Goal: Information Seeking & Learning: Compare options

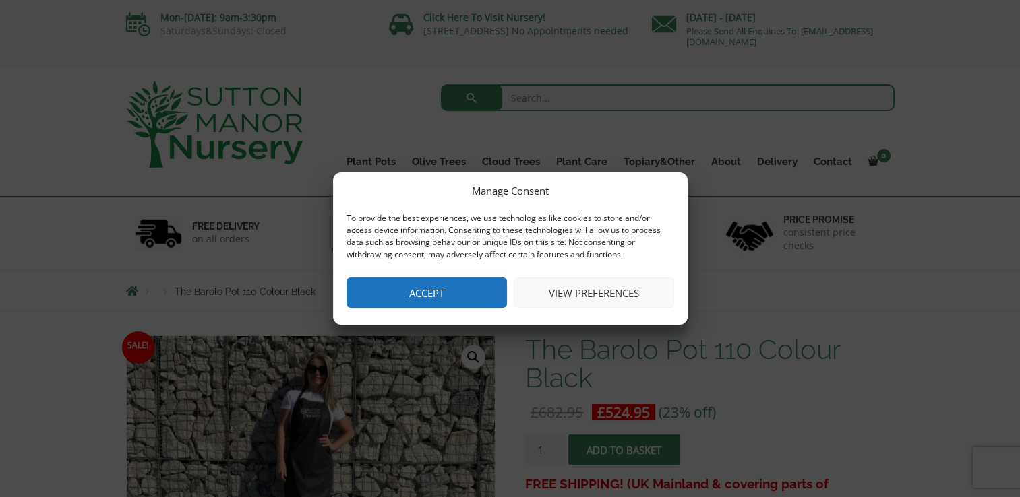
click at [447, 291] on button "Accept" at bounding box center [426, 293] width 160 height 30
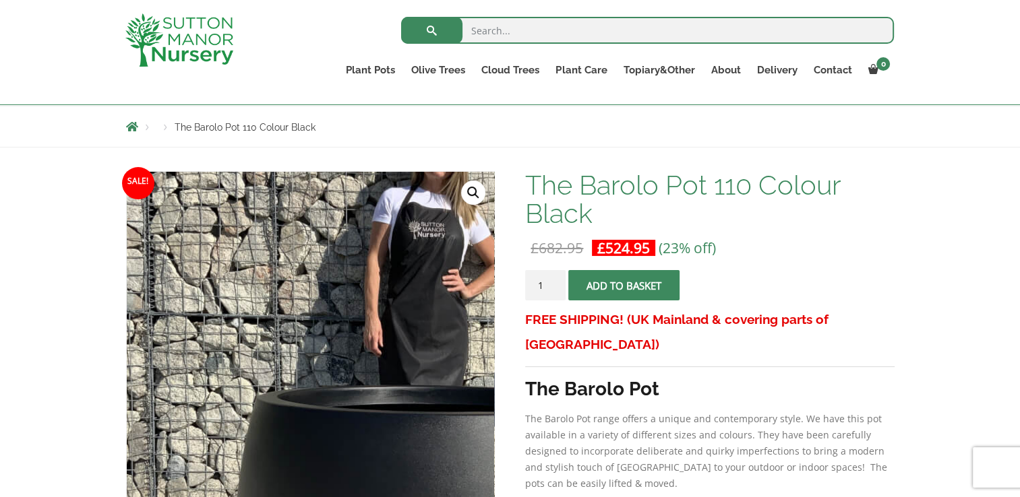
scroll to position [385, 0]
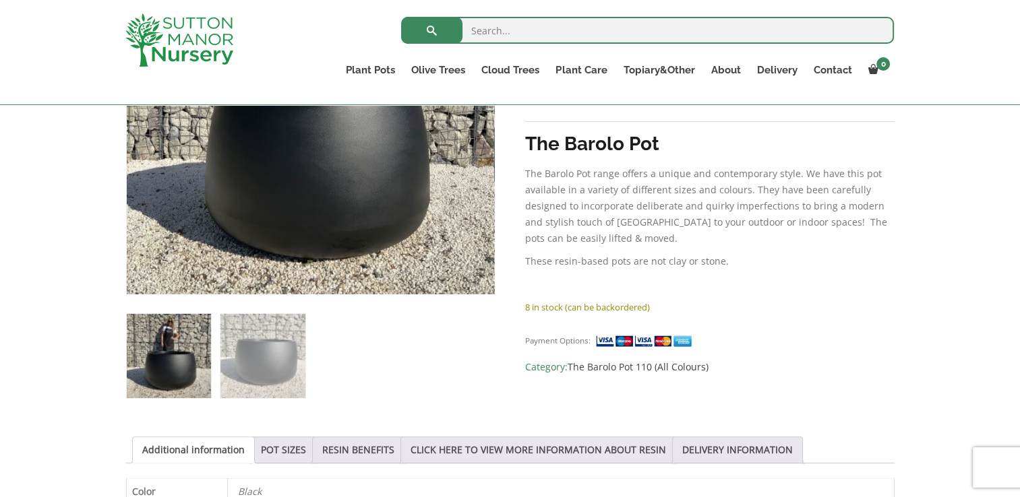
click at [163, 353] on img at bounding box center [169, 356] width 84 height 84
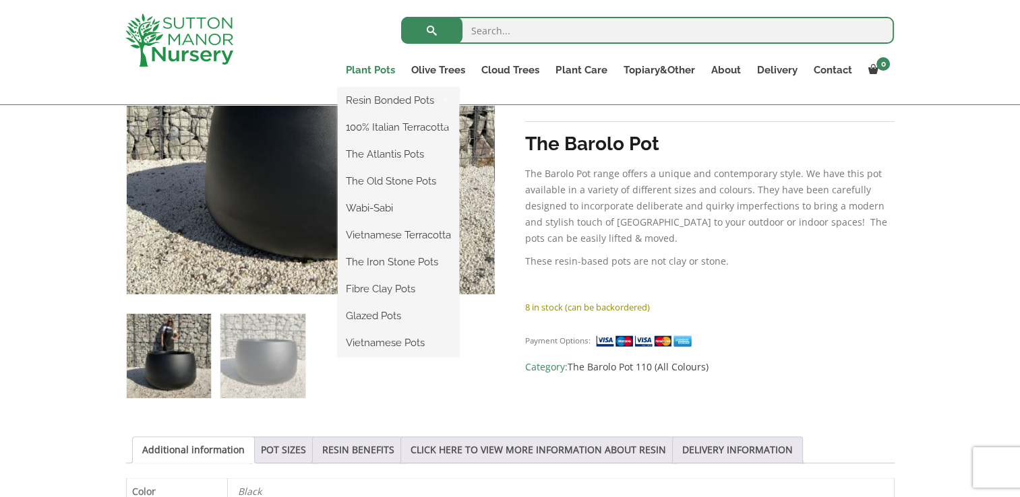
click at [372, 63] on link "Plant Pots" at bounding box center [370, 70] width 65 height 19
click at [375, 73] on link "Plant Pots" at bounding box center [370, 70] width 65 height 19
click at [388, 69] on link "Plant Pots" at bounding box center [370, 70] width 65 height 19
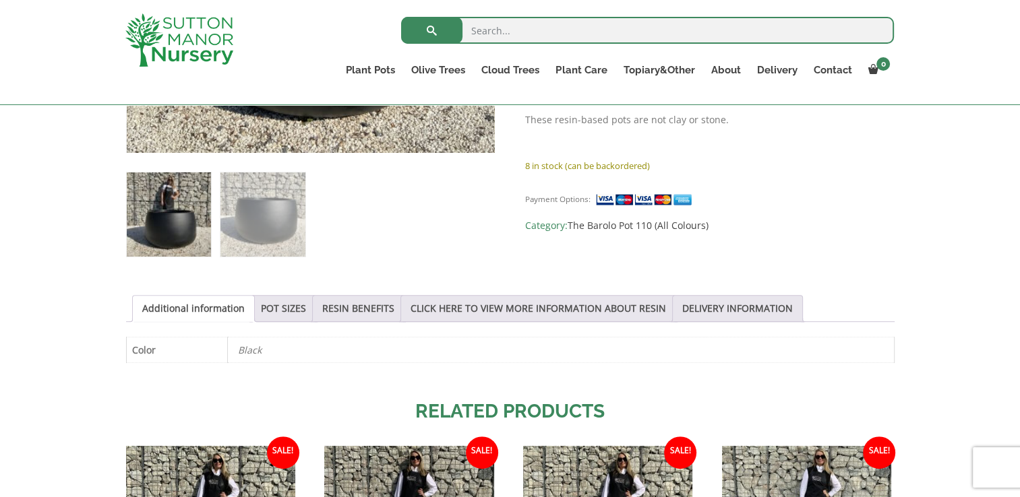
scroll to position [524, 0]
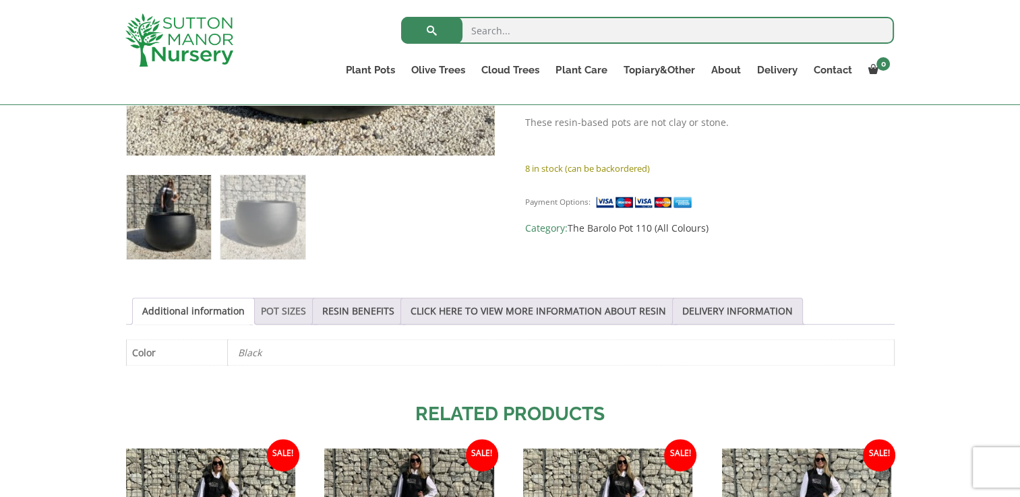
click at [282, 322] on link "POT SIZES" at bounding box center [283, 312] width 45 height 26
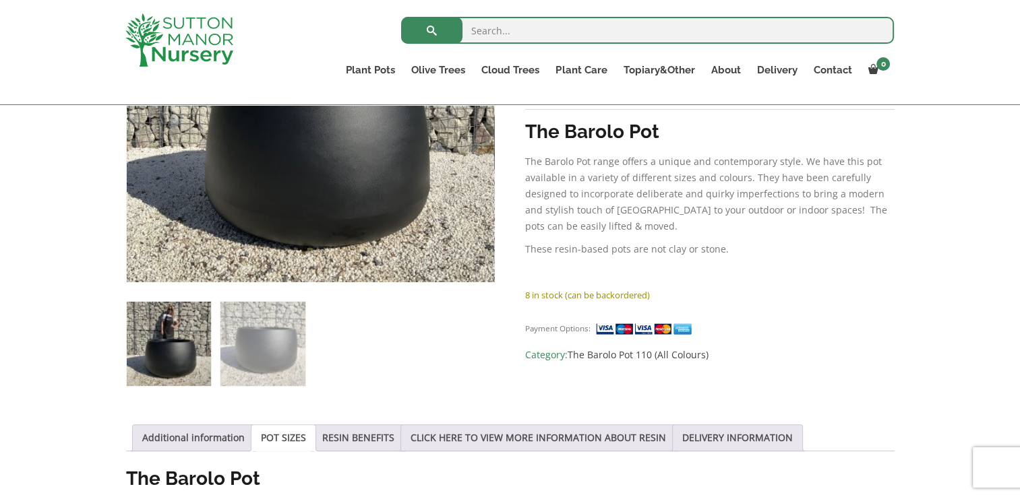
scroll to position [399, 0]
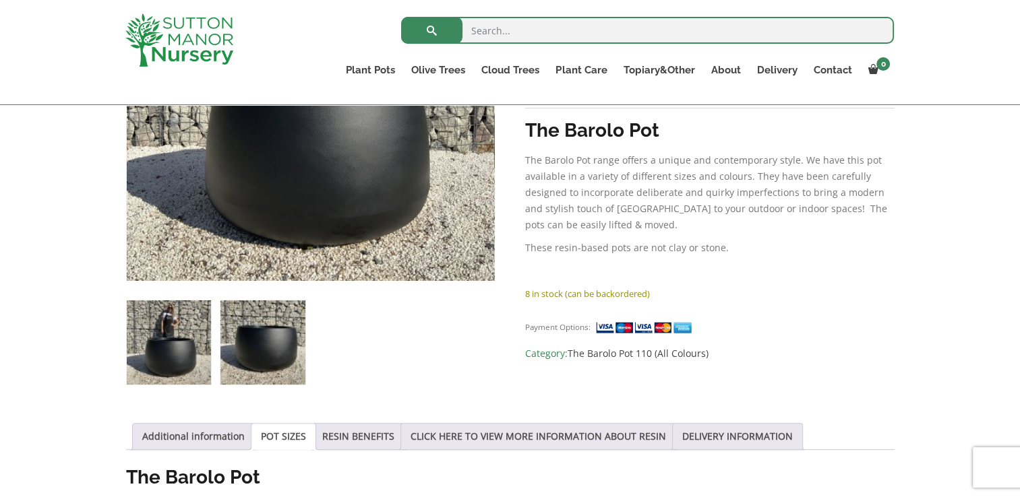
click at [226, 313] on img at bounding box center [262, 343] width 84 height 84
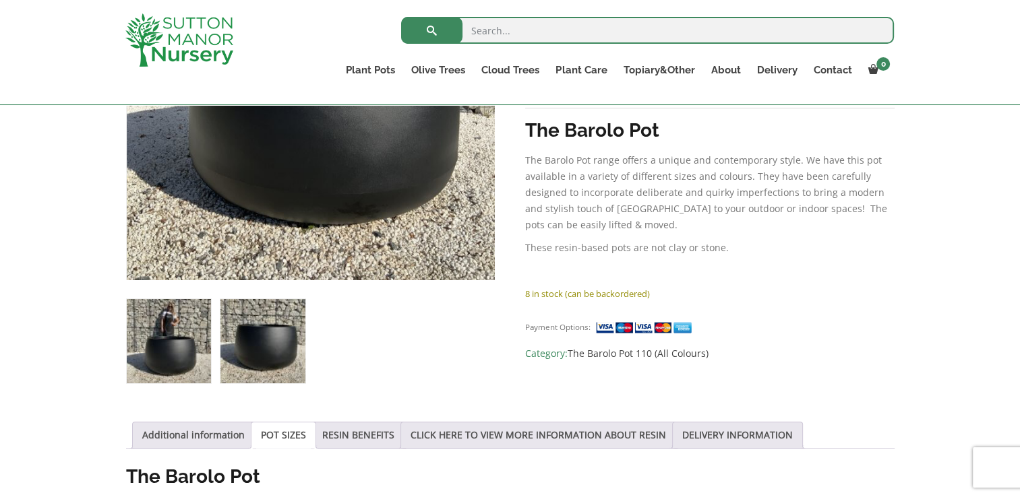
click at [168, 333] on img at bounding box center [169, 341] width 84 height 84
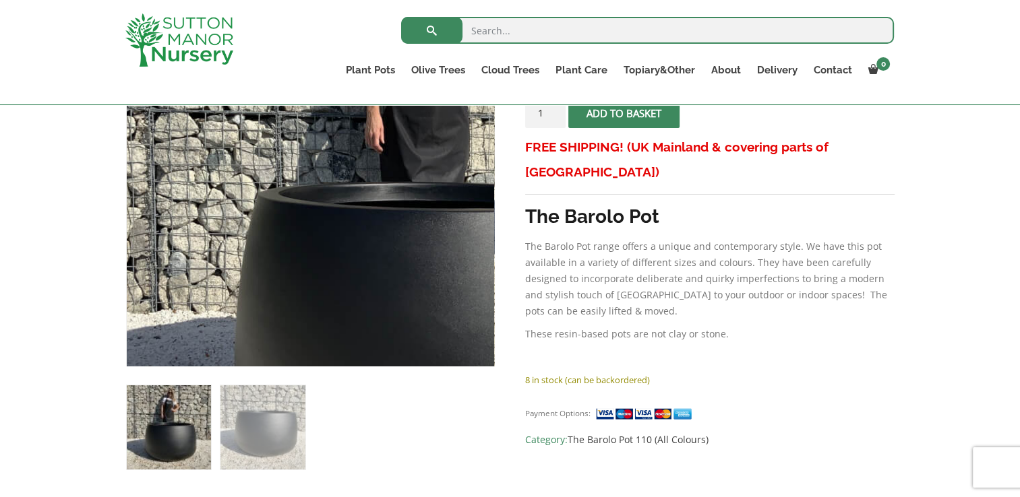
scroll to position [359, 0]
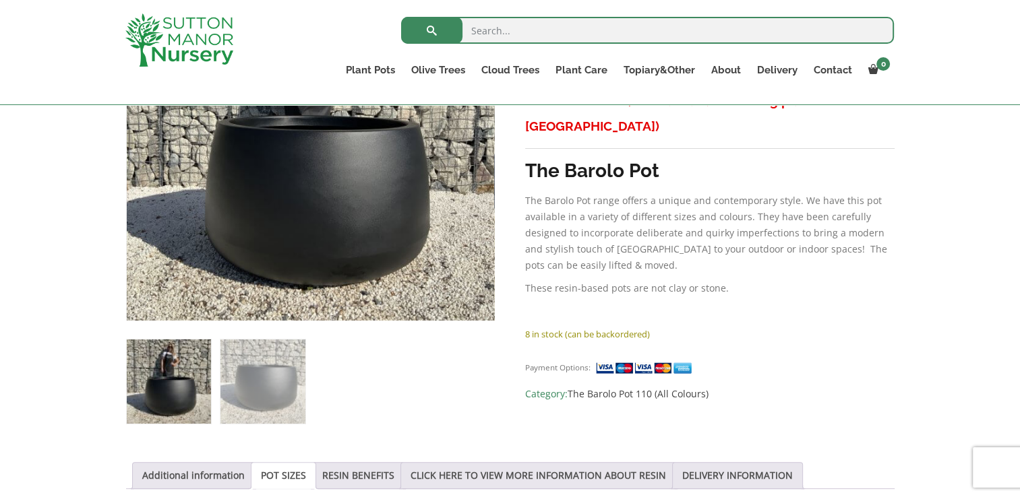
click at [549, 326] on p "8 in stock (can be backordered)" at bounding box center [709, 334] width 369 height 16
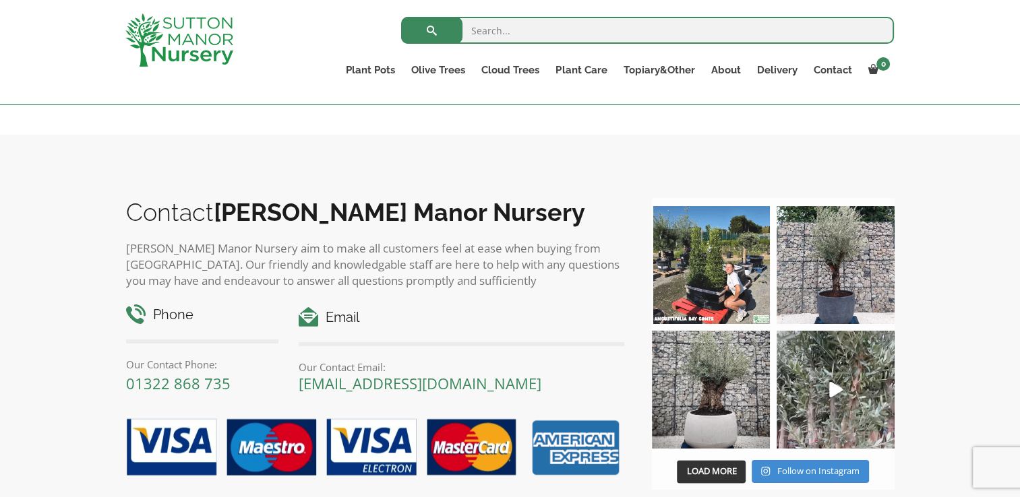
scroll to position [1470, 0]
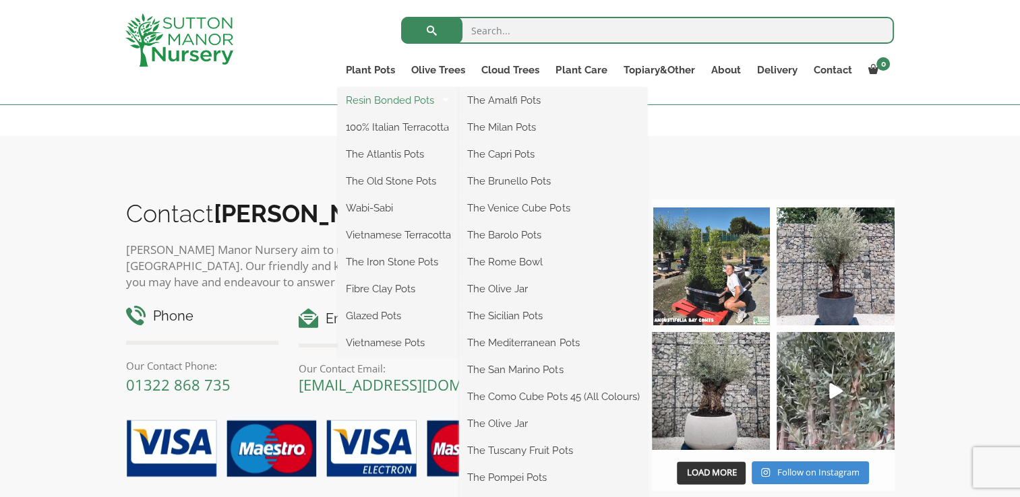
click at [377, 104] on link "Resin Bonded Pots" at bounding box center [398, 100] width 121 height 20
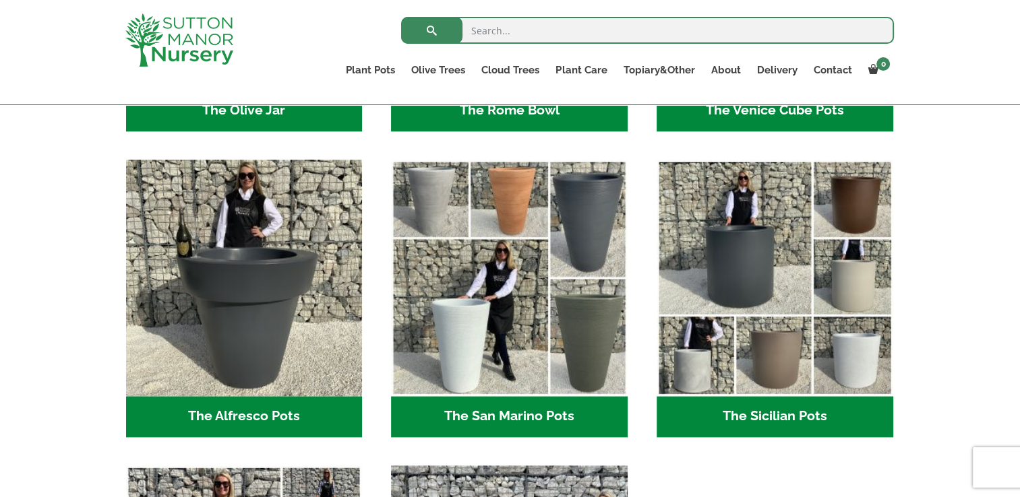
scroll to position [1538, 0]
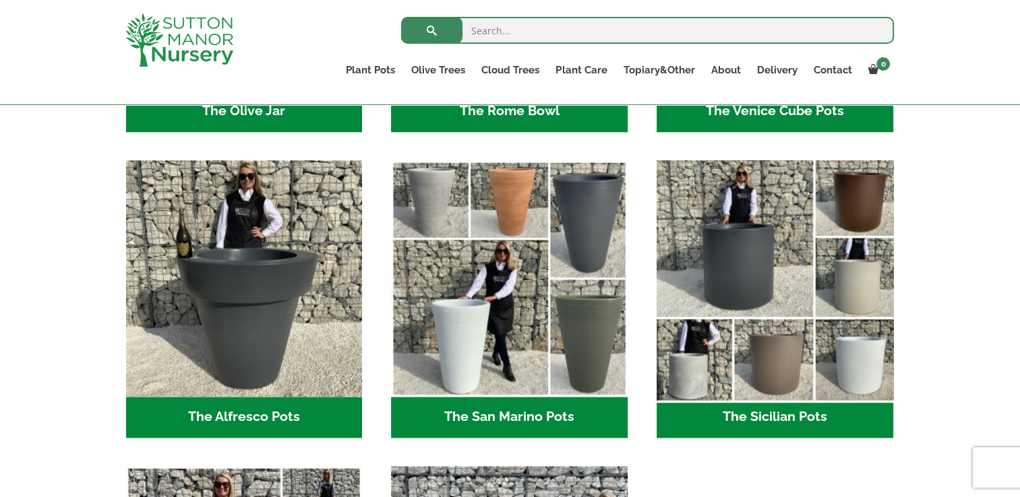
click at [735, 263] on img "Visit product category The Sicilian Pots" at bounding box center [774, 278] width 248 height 248
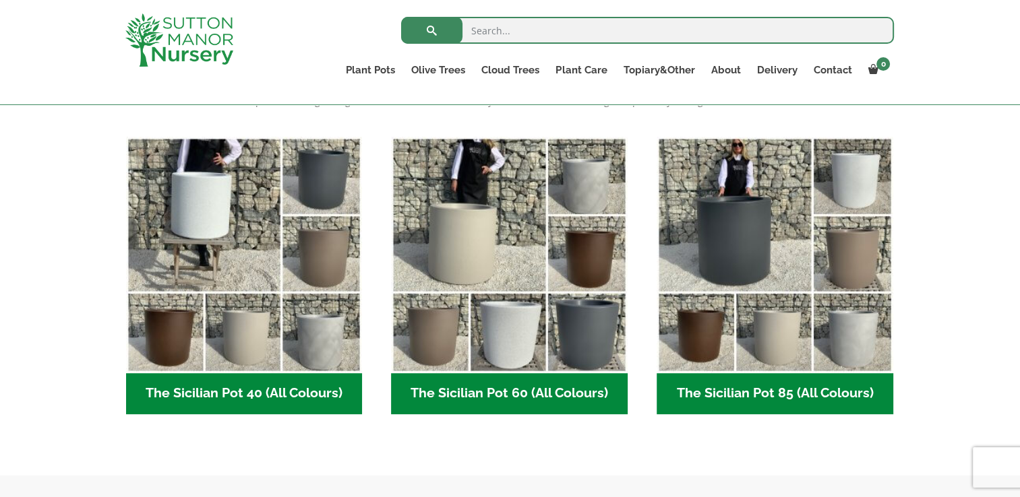
scroll to position [321, 0]
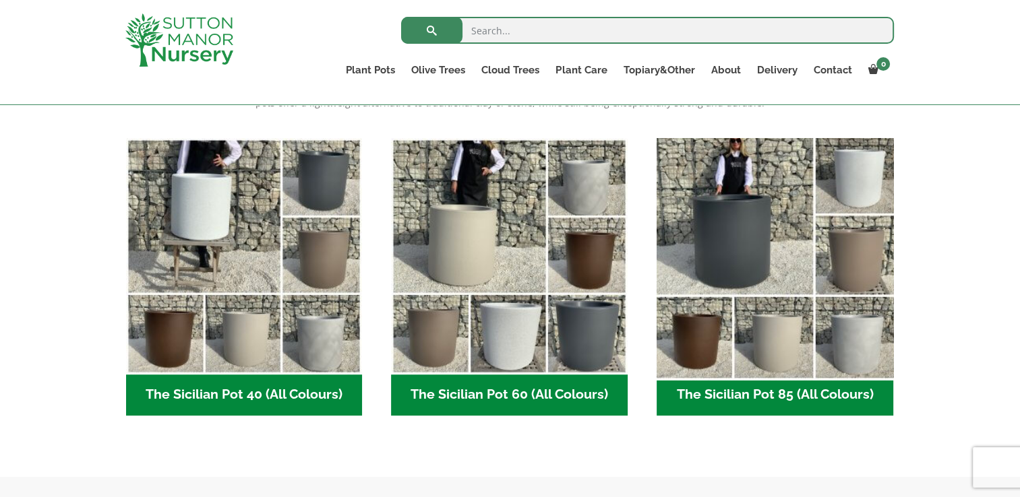
click at [788, 233] on img "Visit product category The Sicilian Pot 85 (All Colours)" at bounding box center [774, 256] width 248 height 248
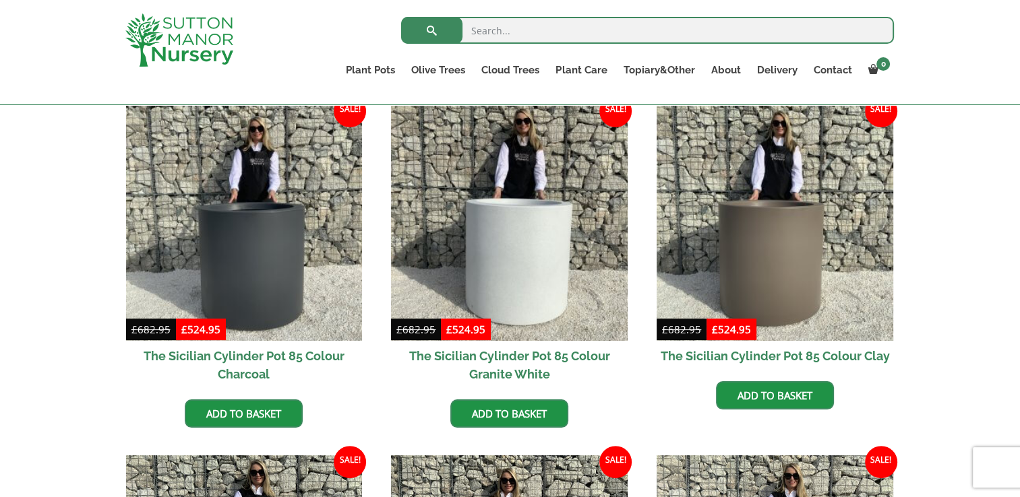
scroll to position [344, 0]
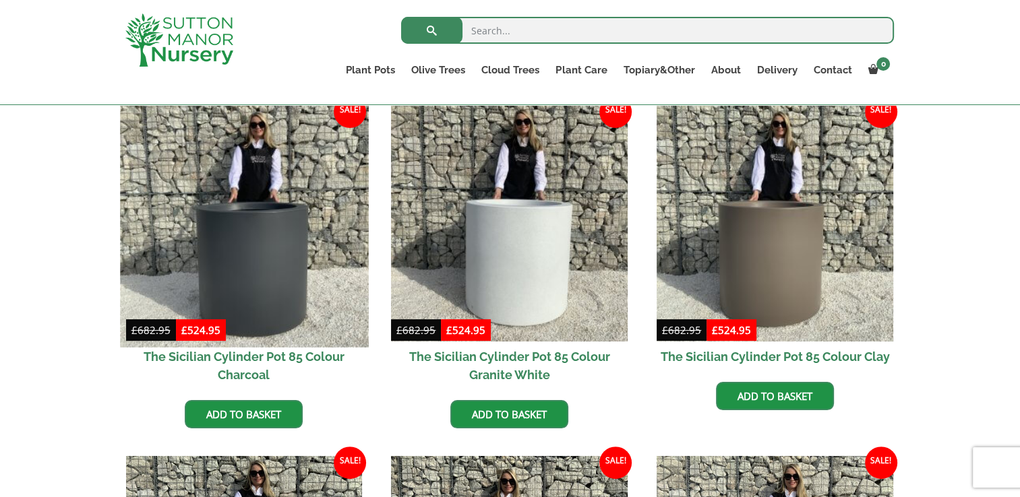
click at [253, 296] on img at bounding box center [244, 223] width 248 height 248
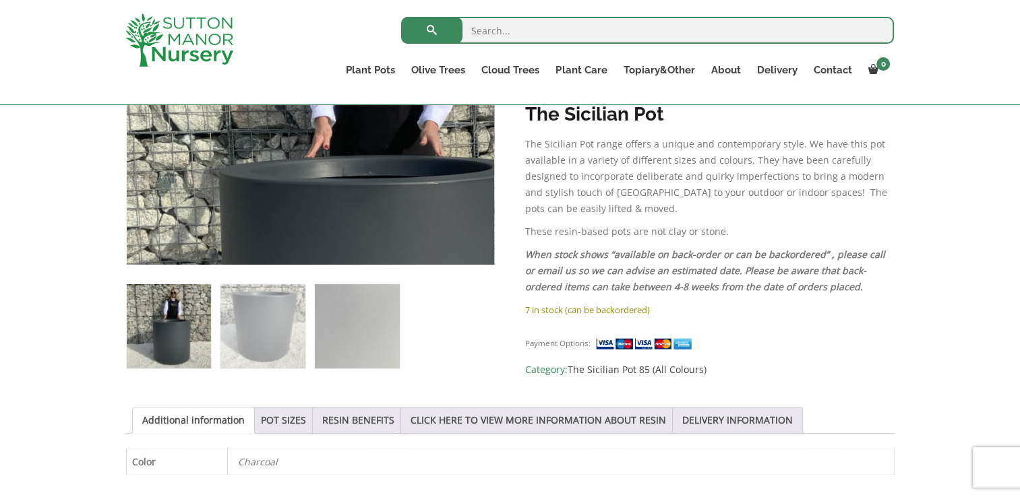
scroll to position [418, 0]
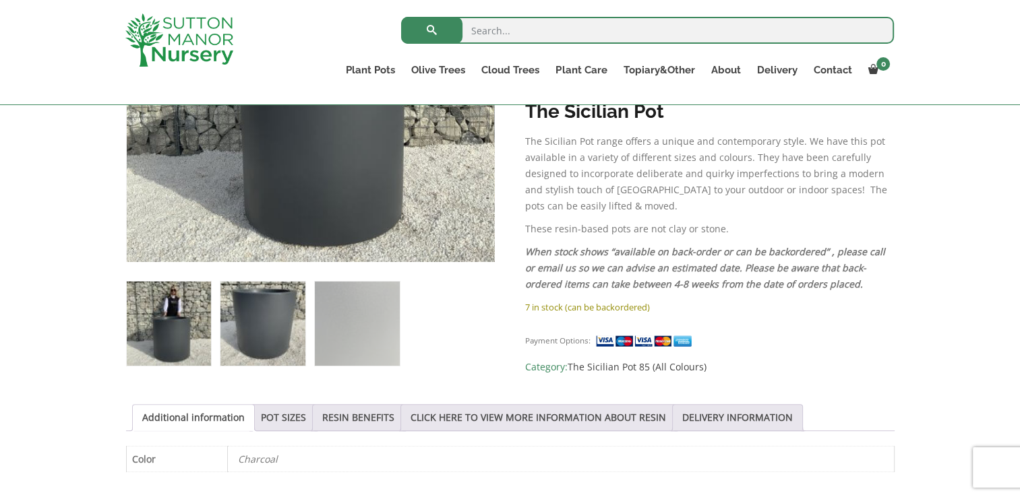
click at [261, 320] on img at bounding box center [262, 324] width 84 height 84
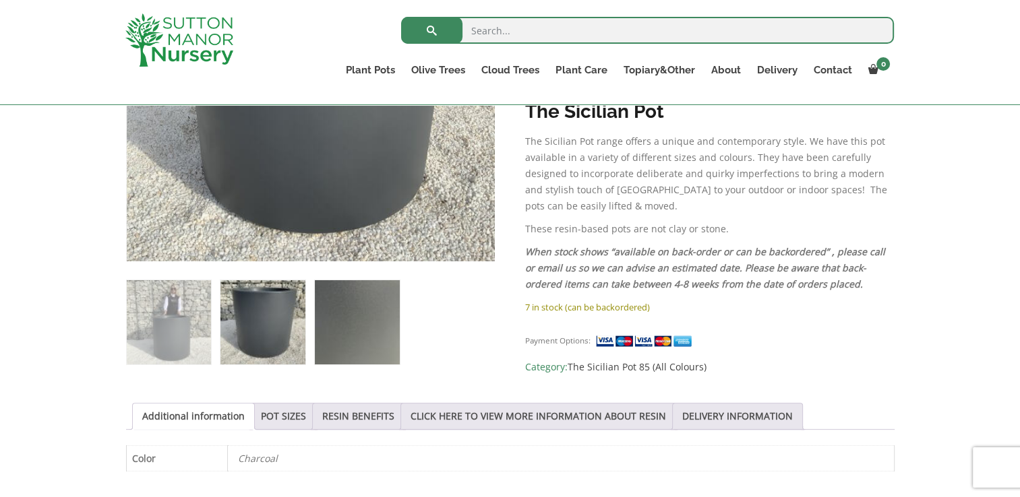
click at [337, 312] on img at bounding box center [357, 322] width 84 height 84
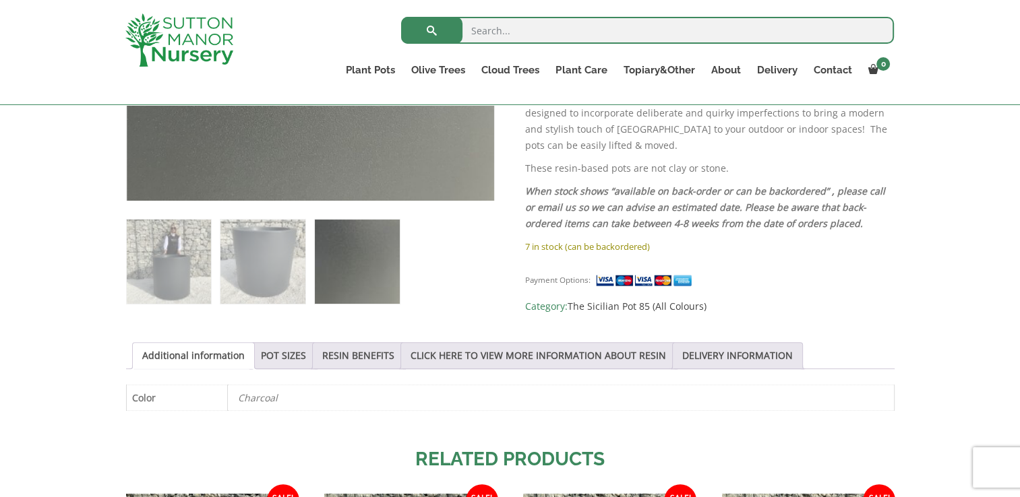
scroll to position [480, 0]
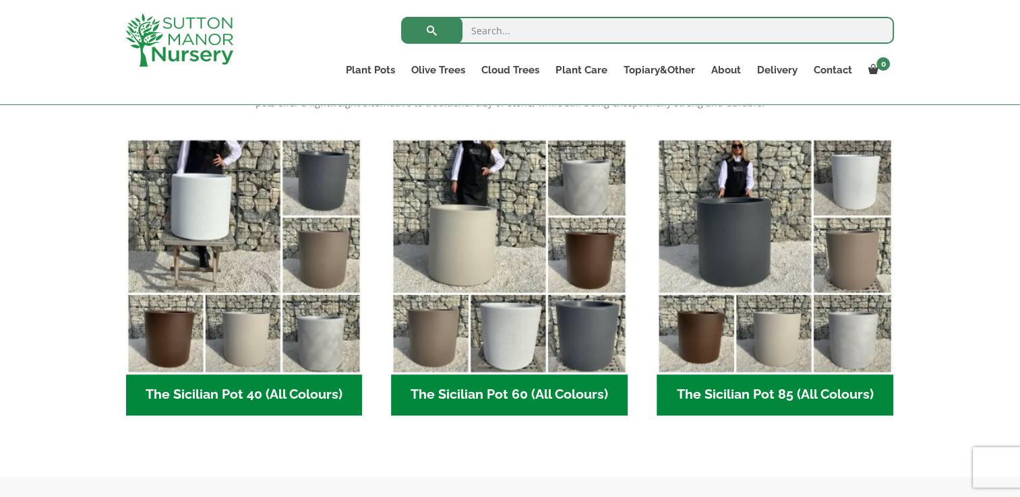
drag, startPoint x: 0, startPoint y: 0, endPoint x: 520, endPoint y: 396, distance: 654.0
click at [520, 396] on h2 "The Sicilian Pot 60 (All Colours) (6)" at bounding box center [509, 396] width 237 height 42
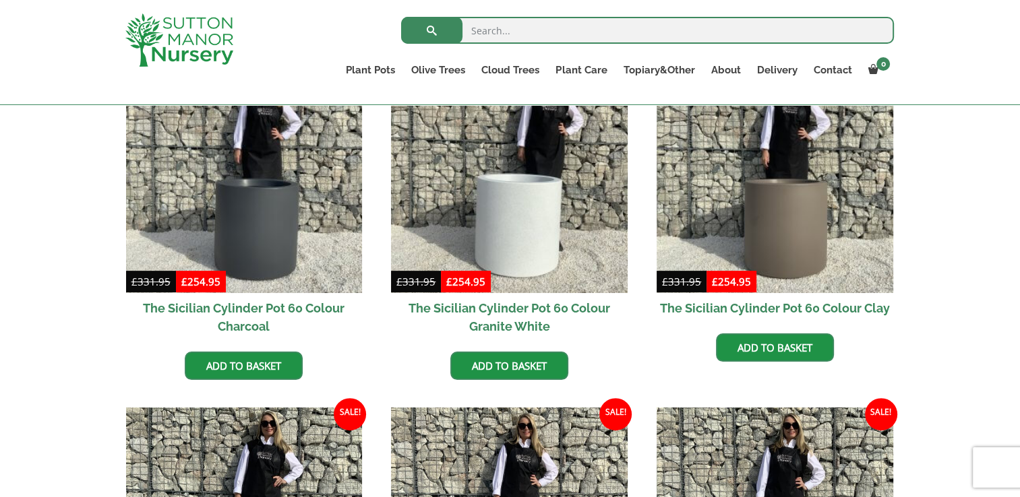
scroll to position [359, 0]
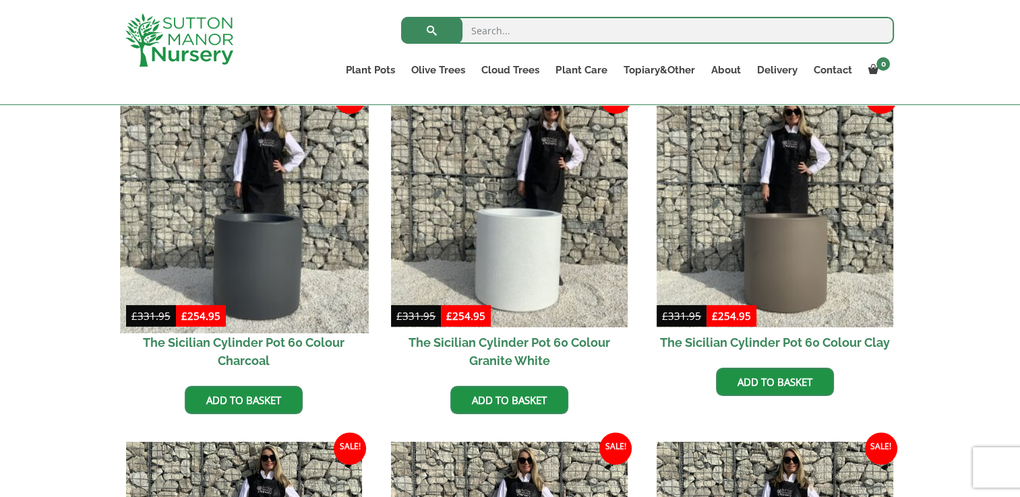
click at [298, 212] on img at bounding box center [244, 209] width 248 height 248
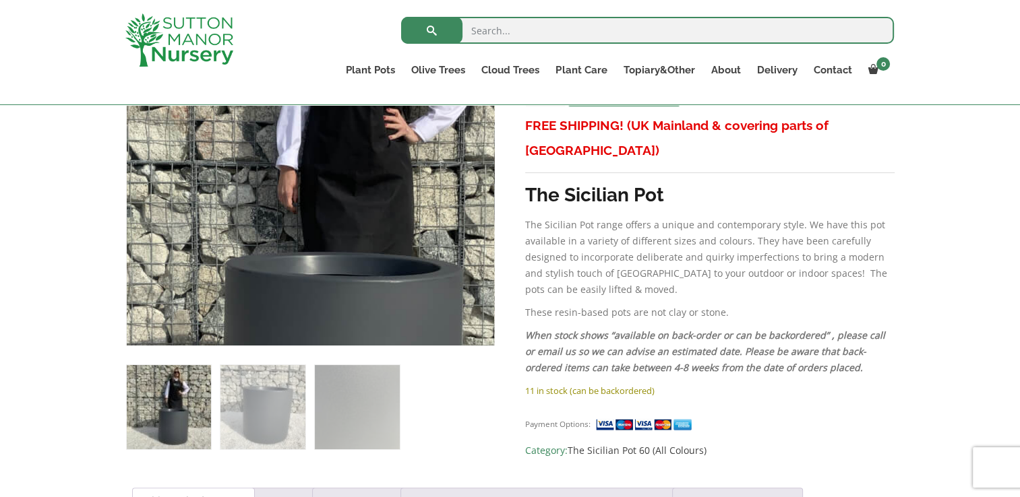
scroll to position [342, 0]
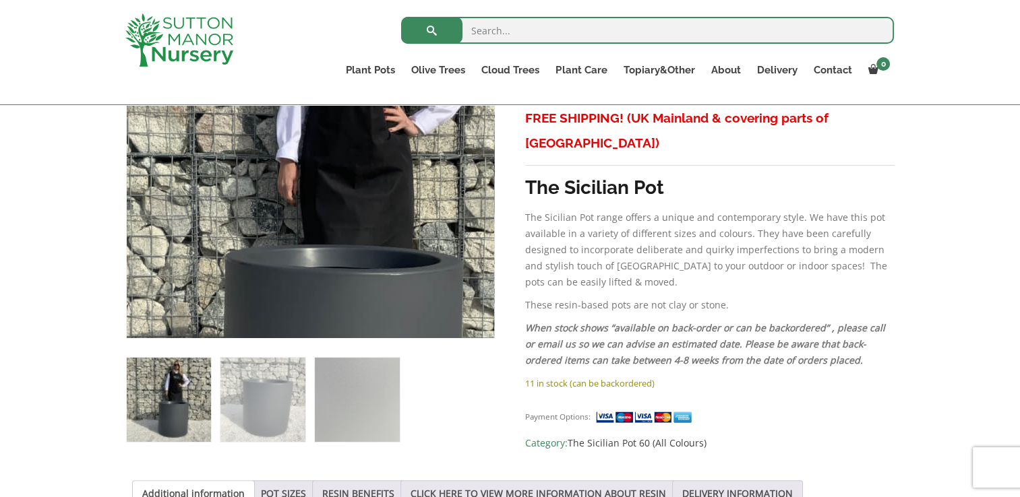
click at [315, 309] on img at bounding box center [306, 235] width 674 height 674
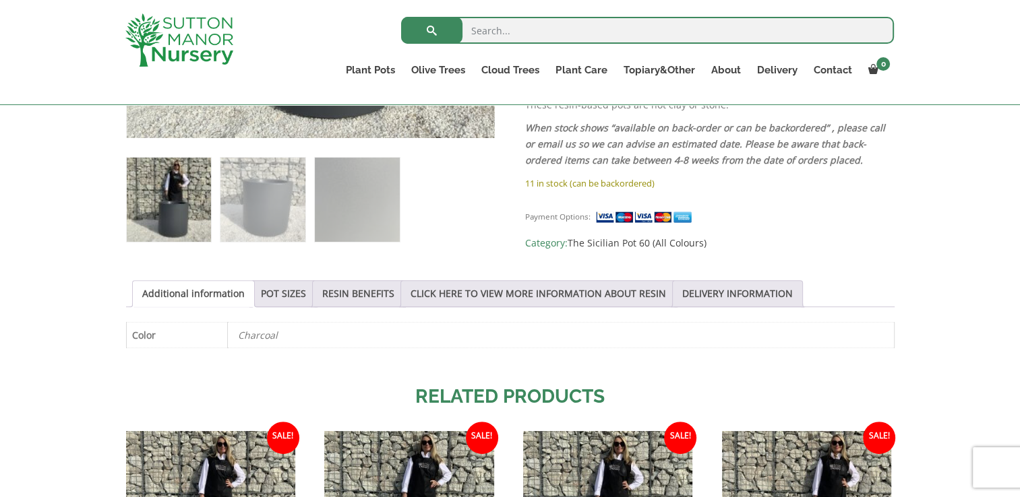
scroll to position [543, 0]
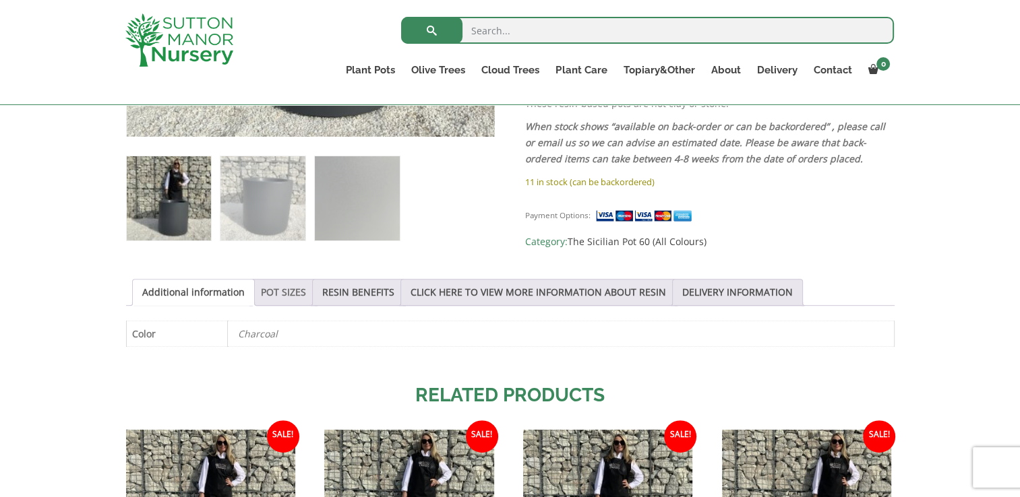
click at [278, 288] on link "POT SIZES" at bounding box center [283, 293] width 45 height 26
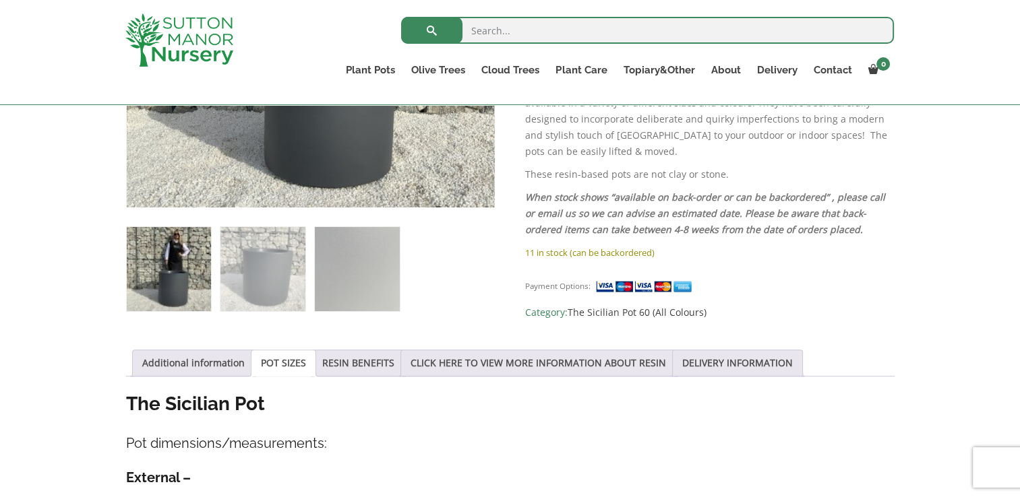
scroll to position [507, 0]
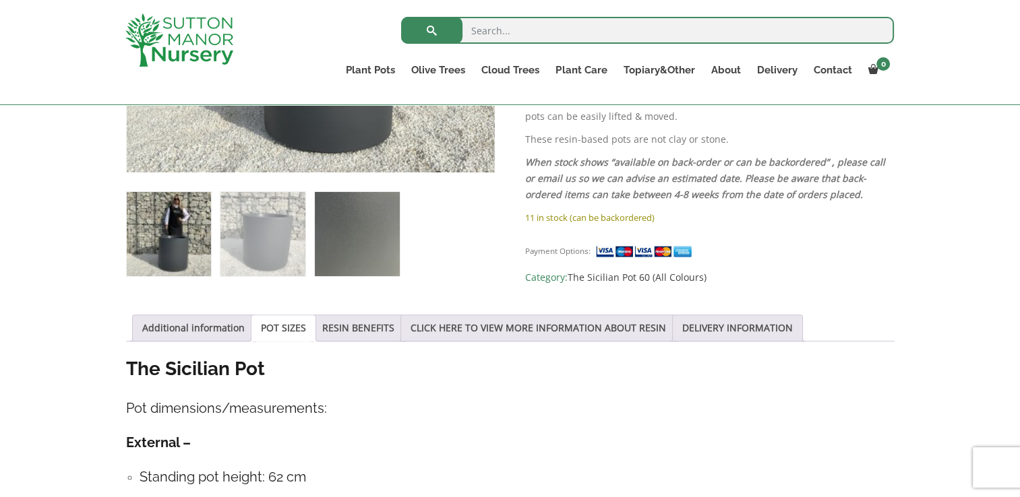
click at [353, 228] on img at bounding box center [357, 234] width 84 height 84
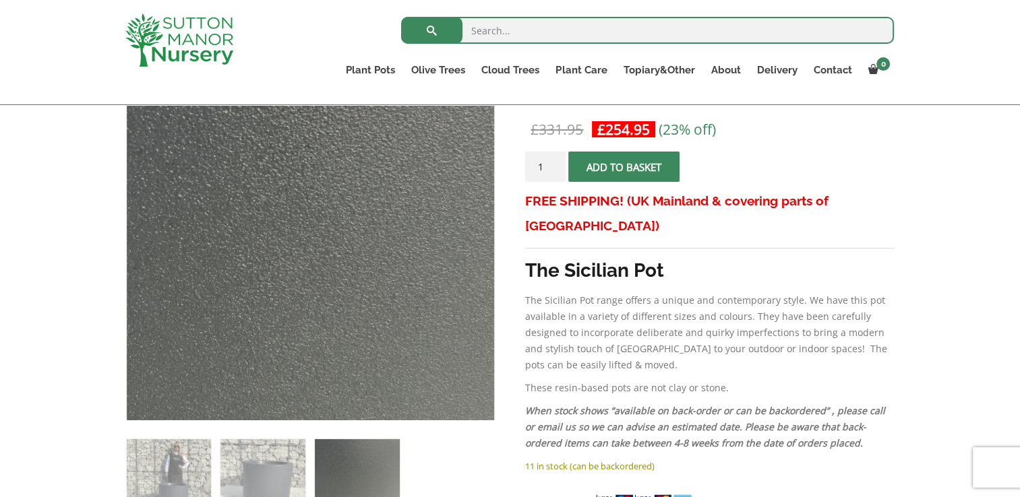
scroll to position [258, 0]
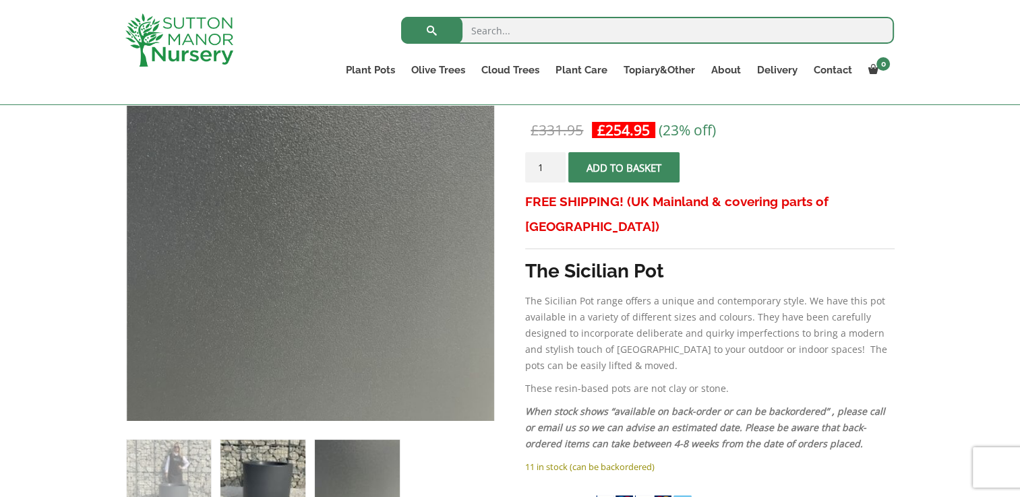
click at [264, 463] on img at bounding box center [262, 482] width 84 height 84
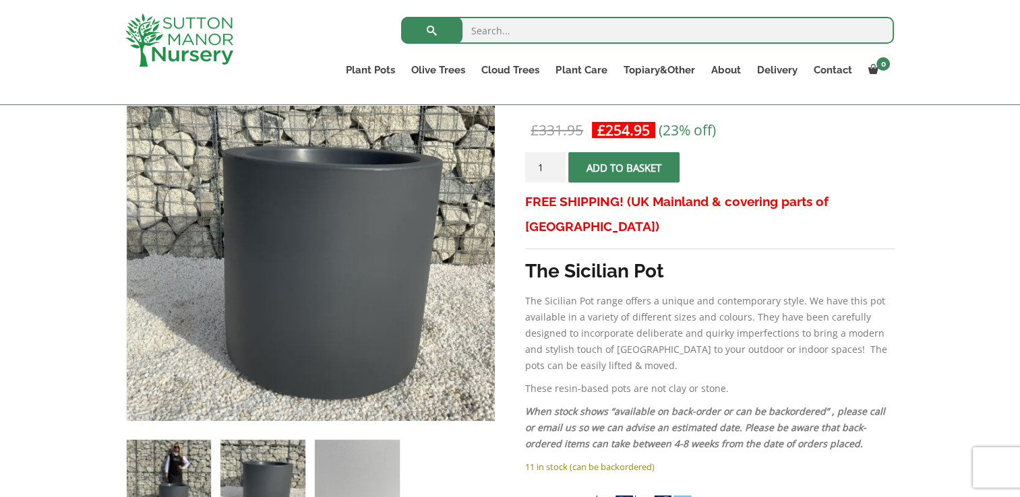
click at [173, 462] on img at bounding box center [169, 482] width 84 height 84
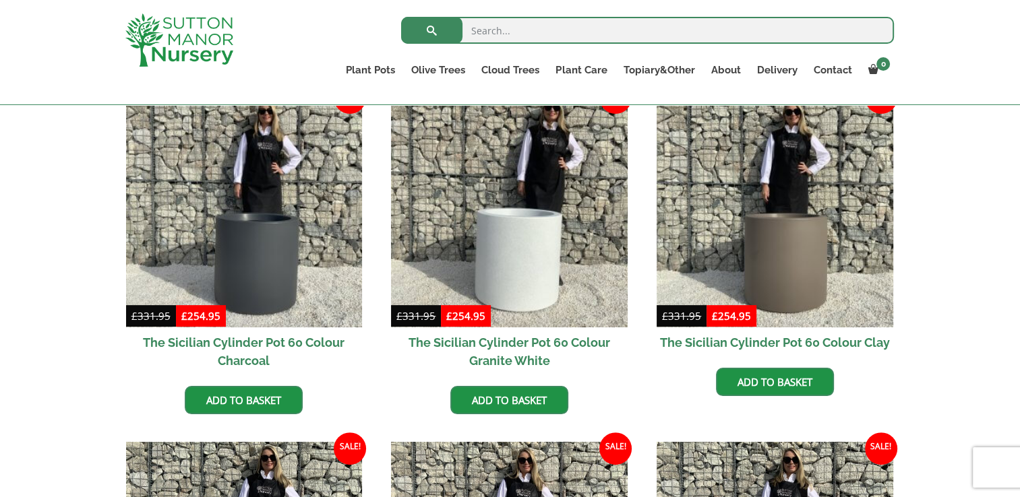
scroll to position [383, 0]
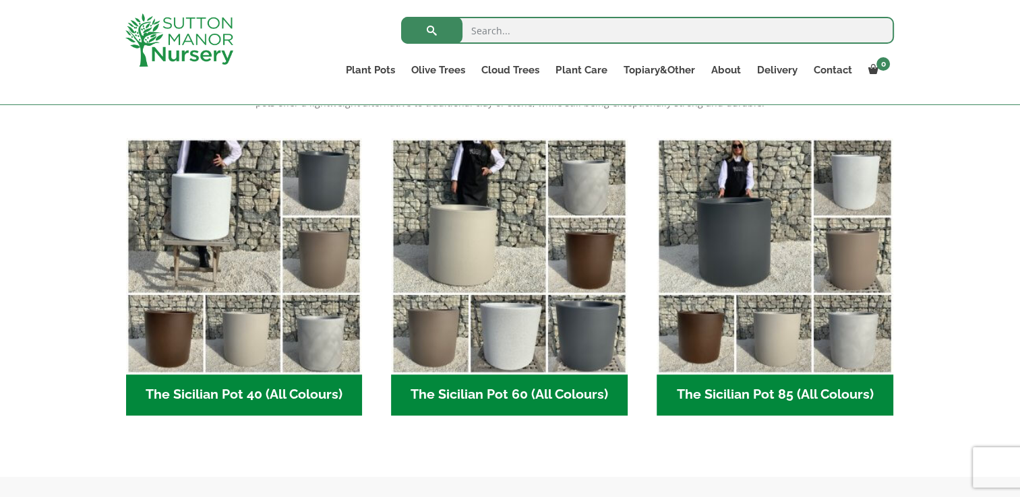
click at [224, 391] on h2 "The Sicilian Pot 40 (All Colours) (6)" at bounding box center [244, 396] width 237 height 42
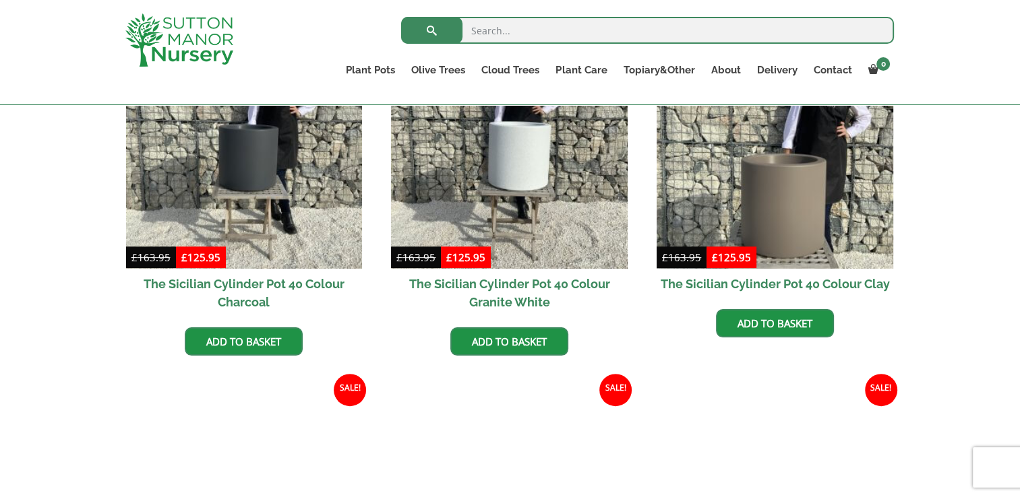
scroll to position [421, 0]
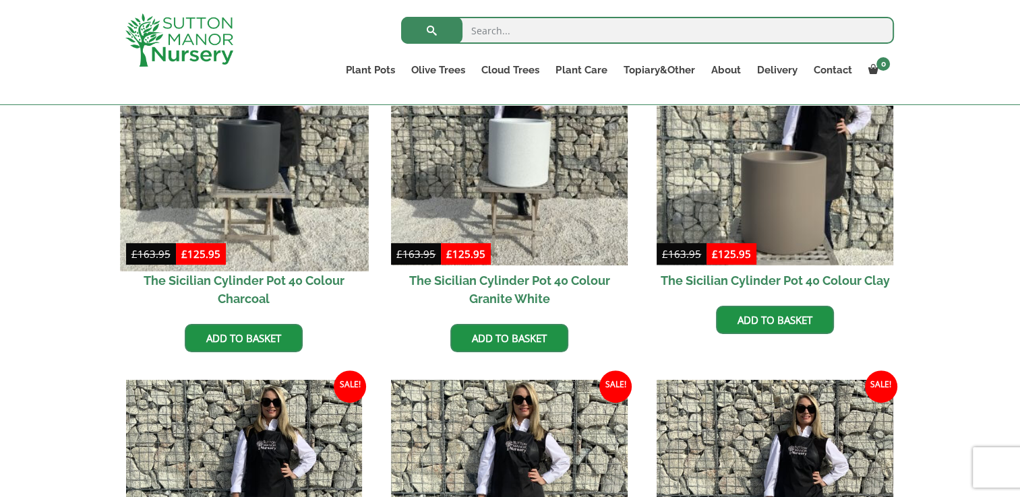
click at [255, 131] on img at bounding box center [244, 147] width 248 height 248
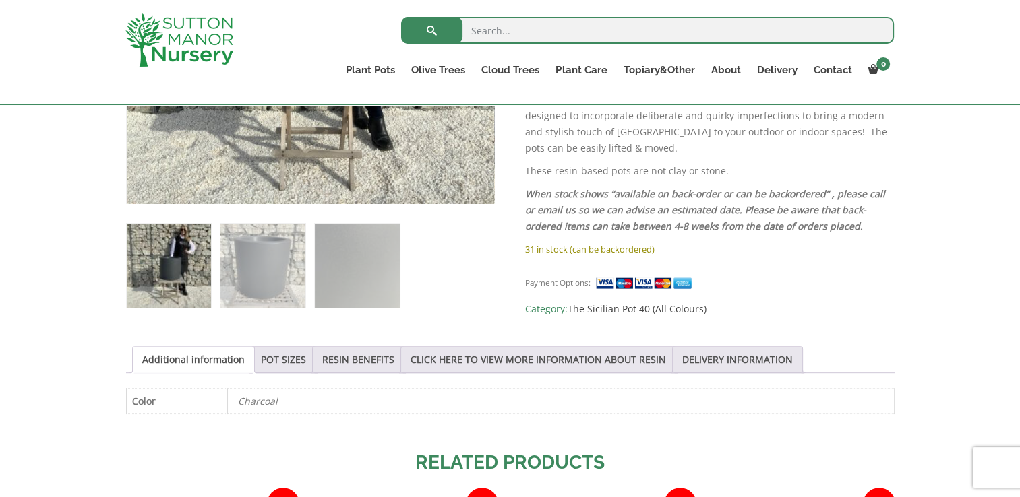
scroll to position [476, 0]
click at [297, 365] on link "POT SIZES" at bounding box center [283, 359] width 45 height 26
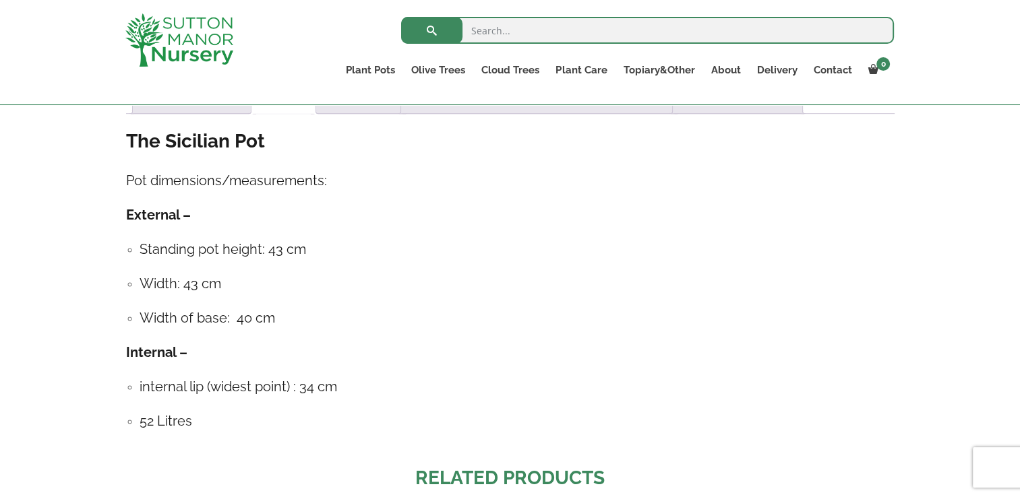
scroll to position [719, 0]
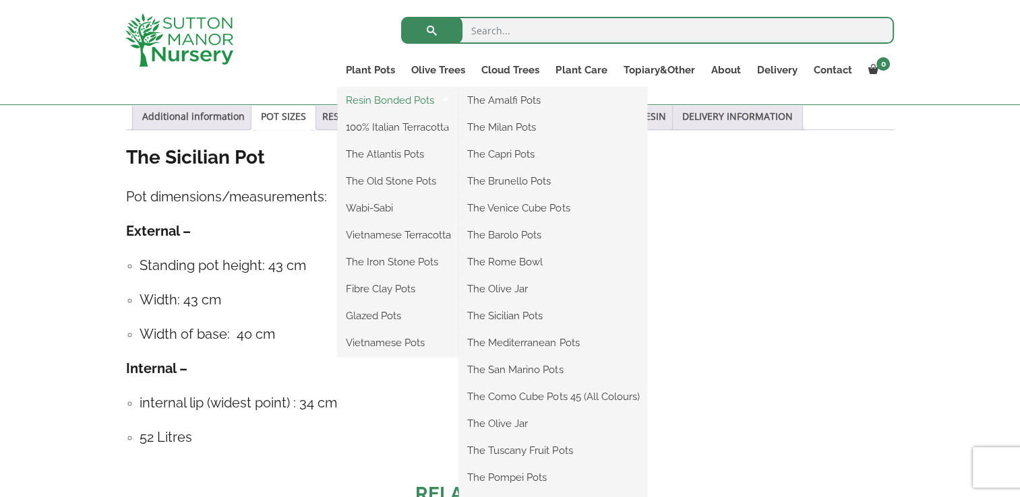
click at [391, 107] on link "Resin Bonded Pots" at bounding box center [398, 100] width 121 height 20
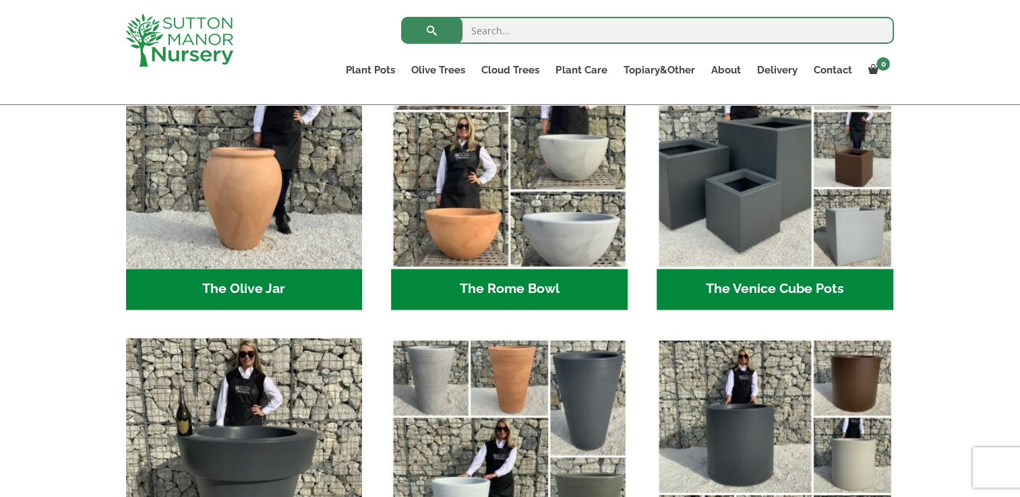
scroll to position [1361, 0]
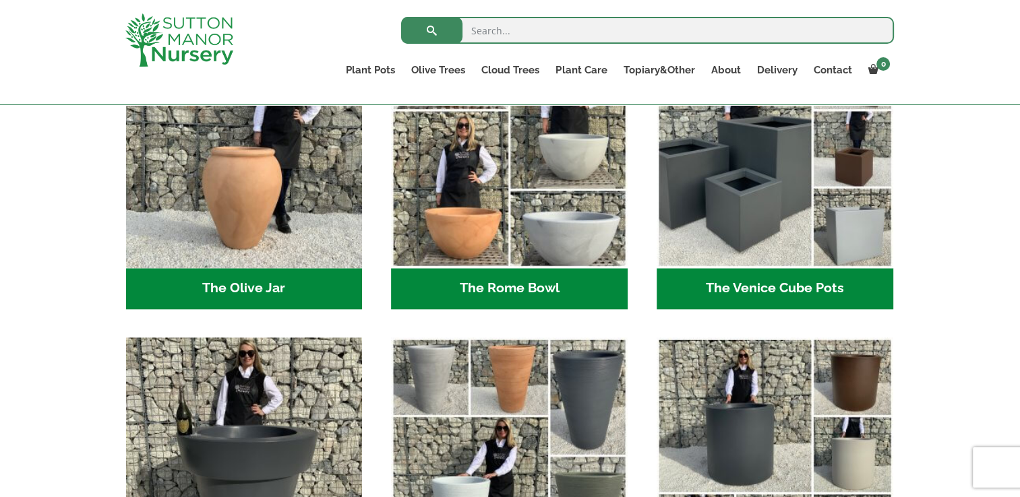
click at [760, 286] on h2 "The Venice Cube Pots (12)" at bounding box center [774, 289] width 237 height 42
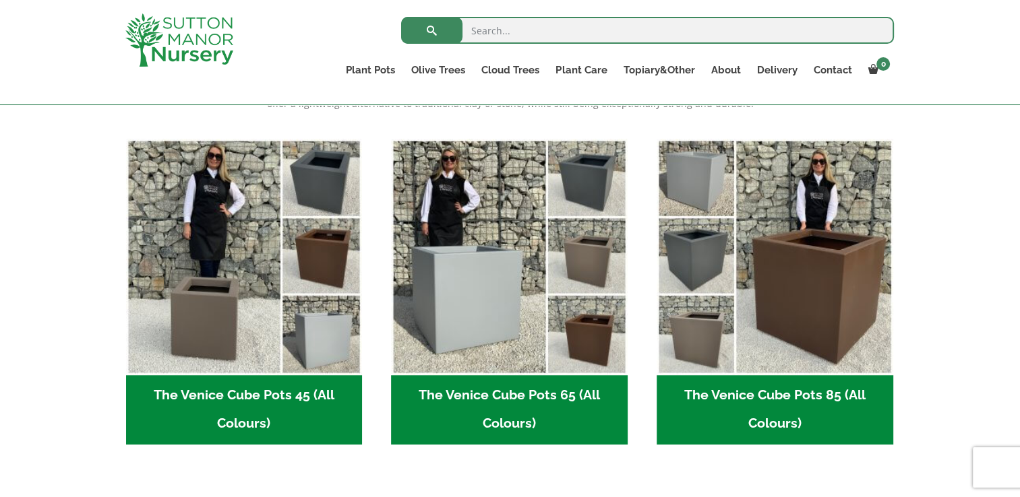
scroll to position [321, 0]
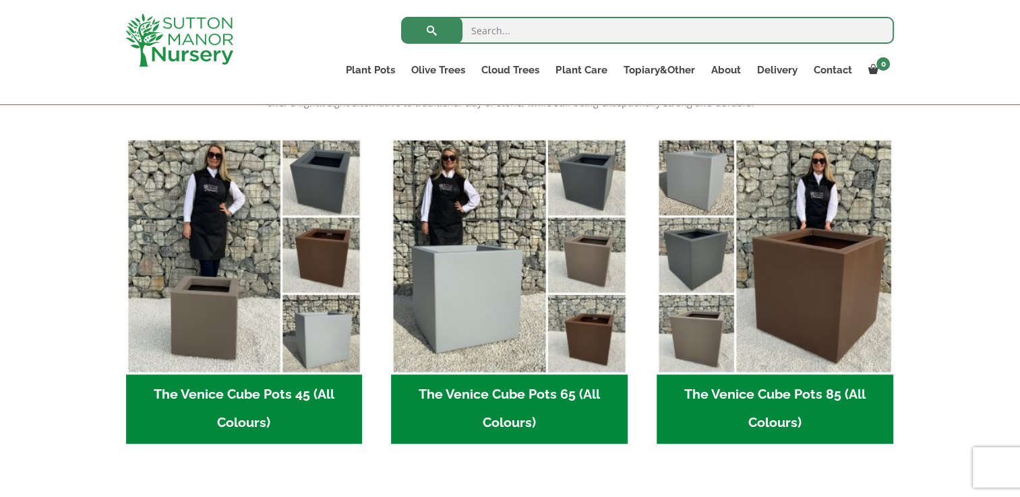
click at [516, 305] on img "Visit product category The Venice Cube Pots 65 (All Colours)" at bounding box center [509, 256] width 237 height 237
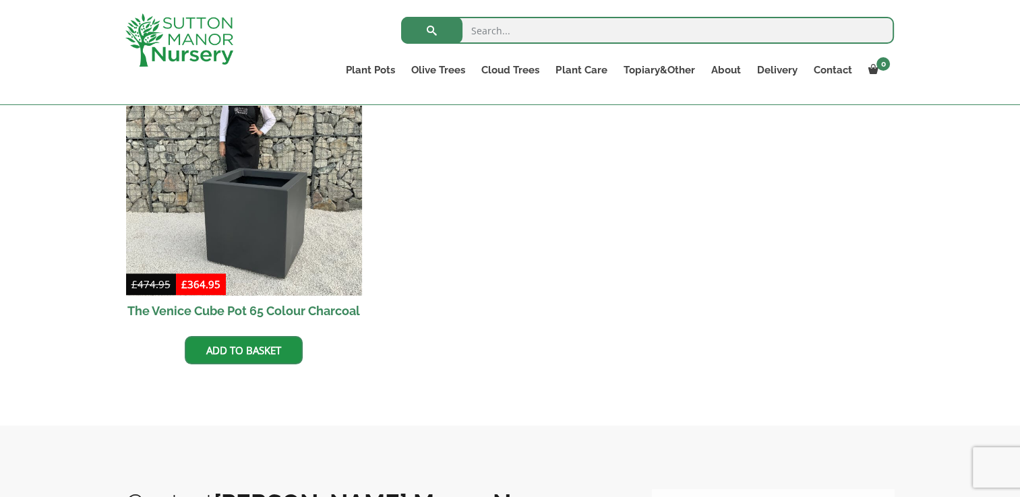
scroll to position [743, 0]
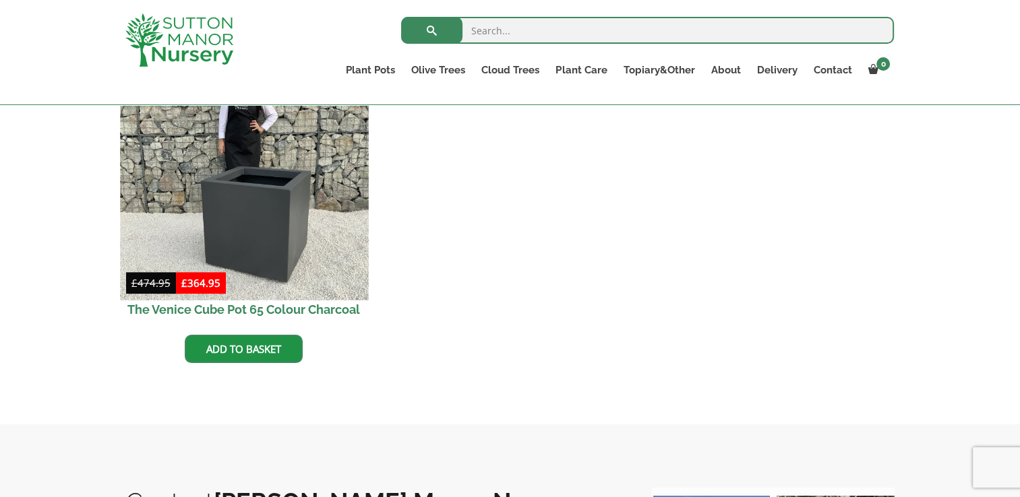
click at [230, 221] on img at bounding box center [244, 177] width 248 height 248
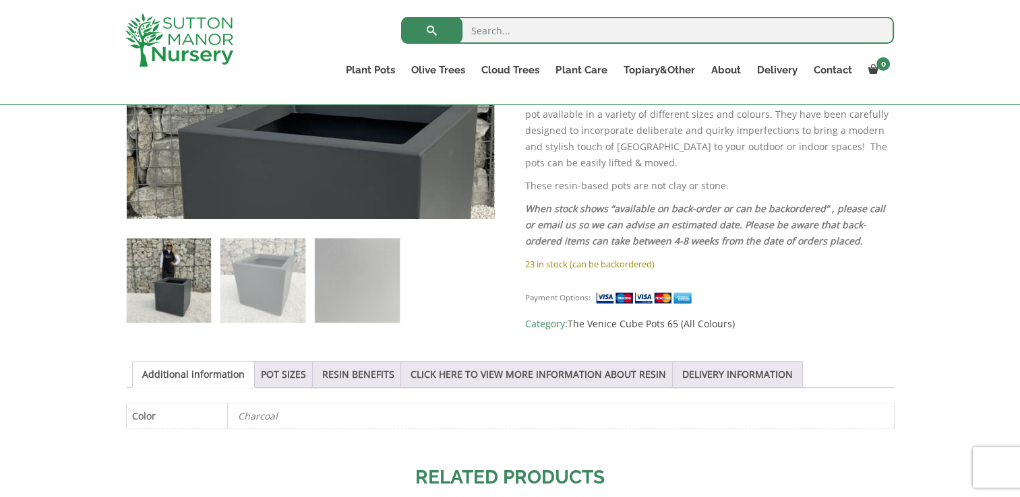
scroll to position [470, 0]
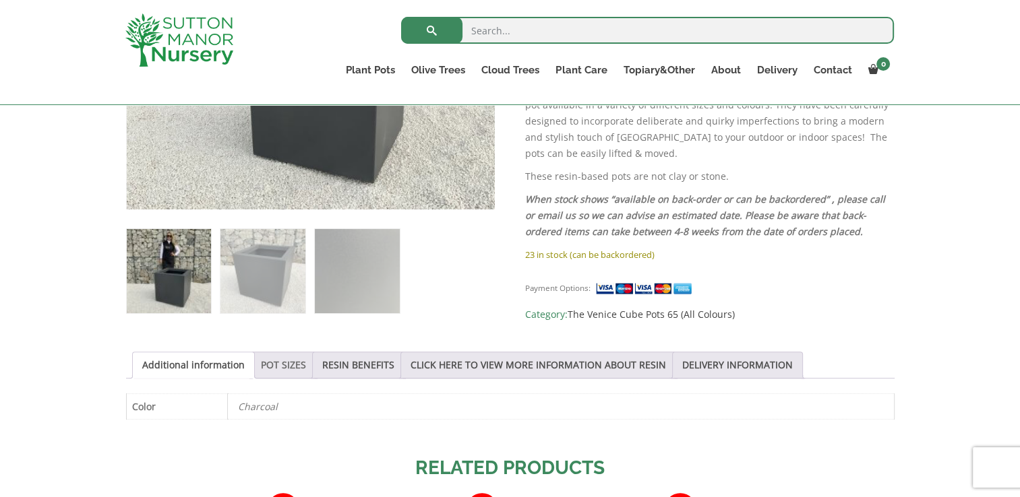
click at [283, 370] on link "POT SIZES" at bounding box center [283, 365] width 45 height 26
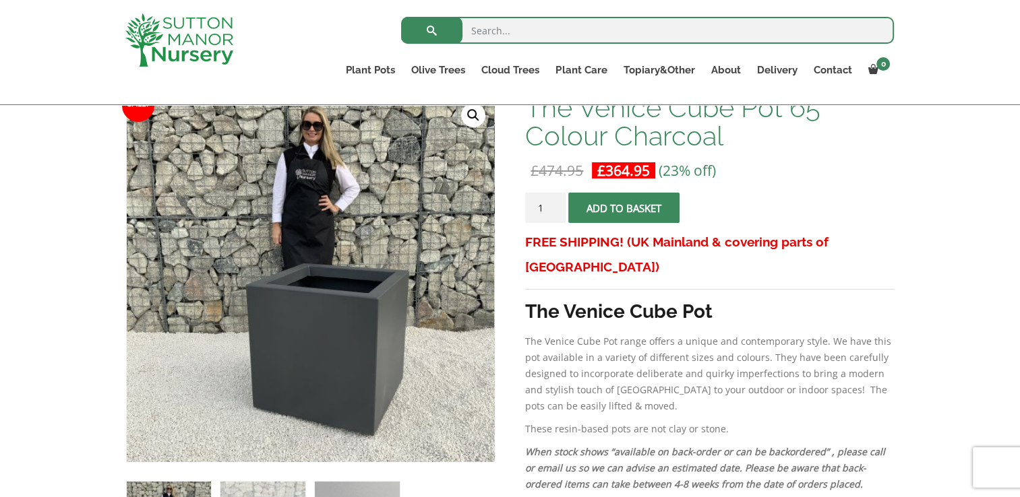
scroll to position [212, 0]
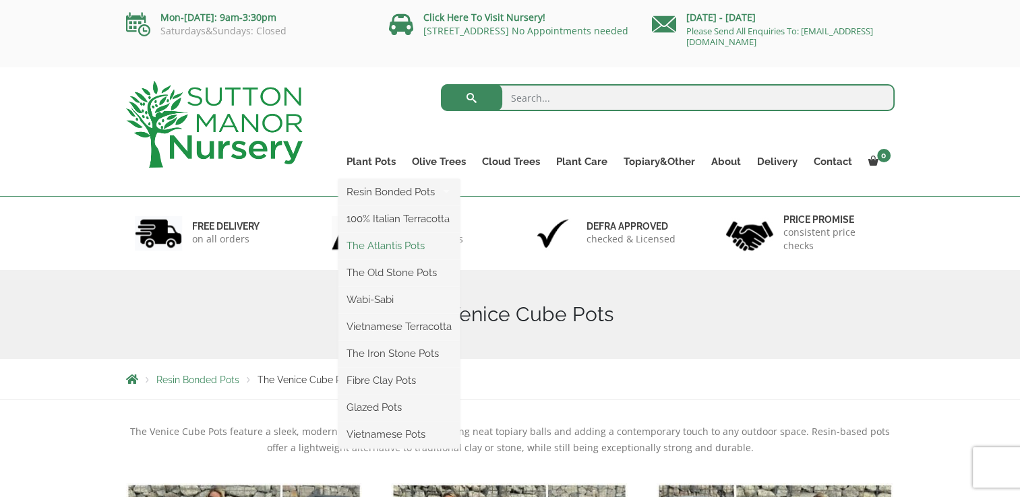
click at [389, 250] on link "The Atlantis Pots" at bounding box center [398, 246] width 121 height 20
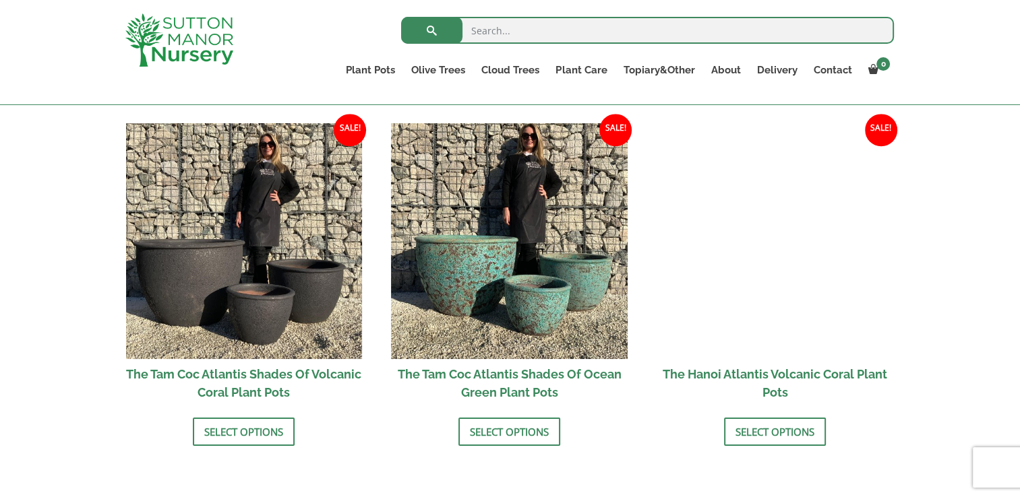
scroll to position [1145, 0]
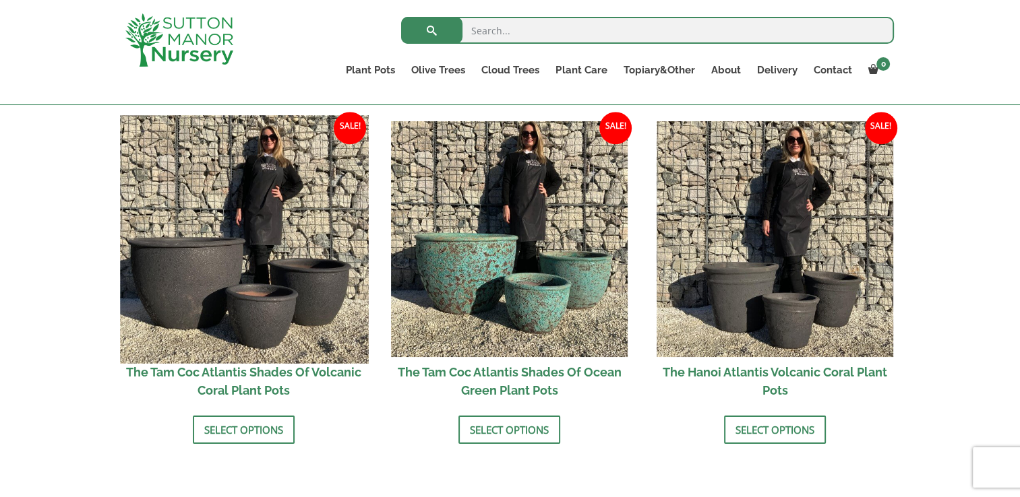
click at [301, 317] on img at bounding box center [244, 239] width 248 height 248
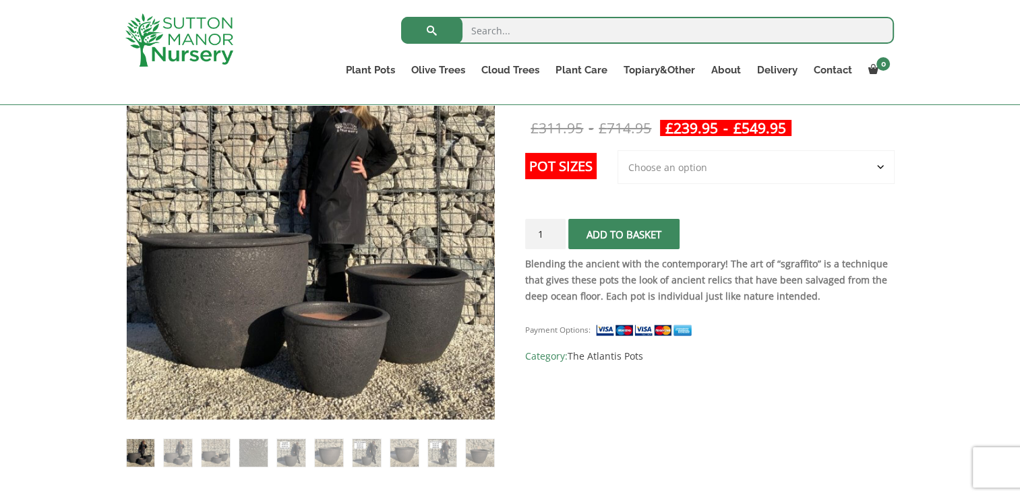
scroll to position [261, 0]
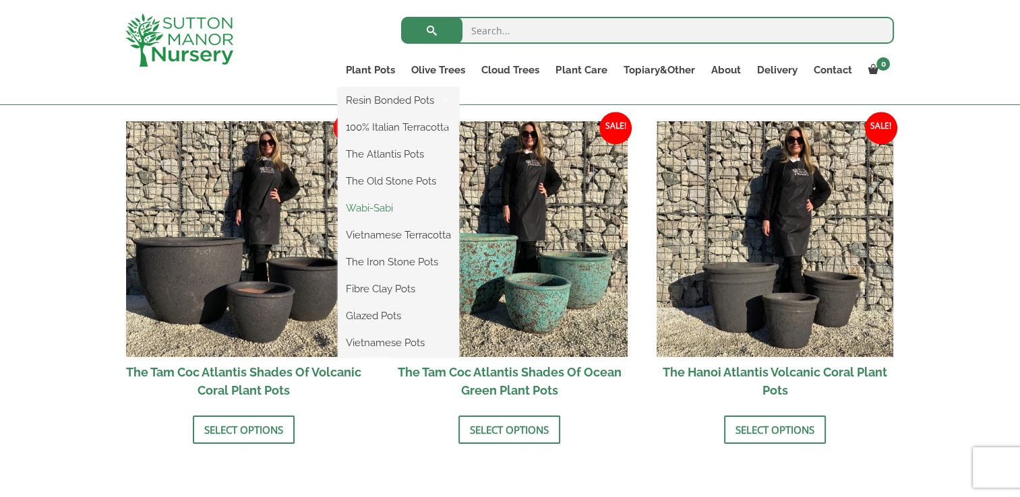
click at [387, 214] on link "Wabi-Sabi" at bounding box center [398, 208] width 121 height 20
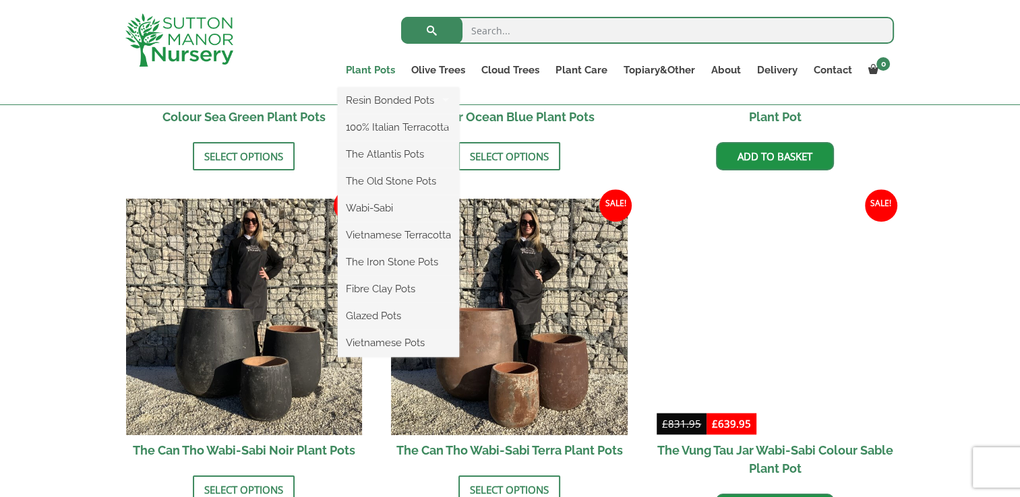
scroll to position [1306, 0]
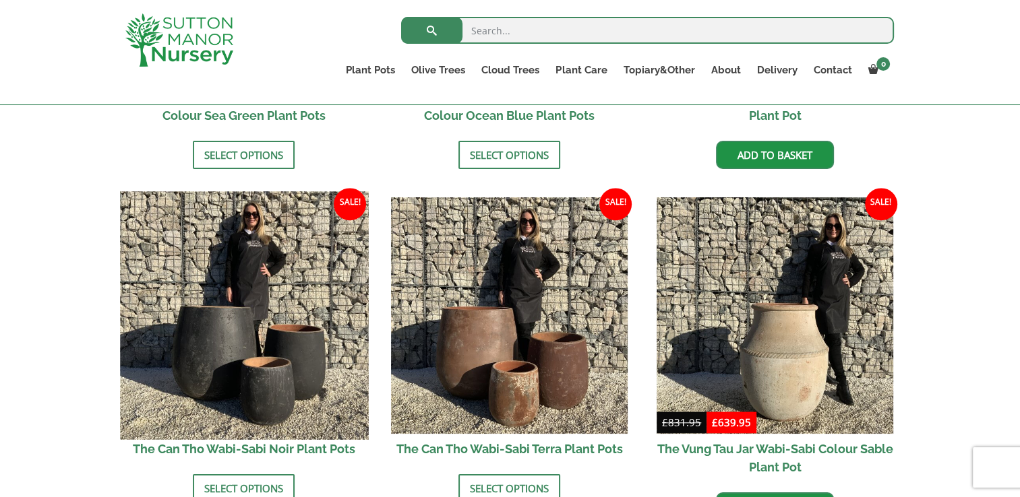
click at [212, 301] on img at bounding box center [244, 316] width 248 height 248
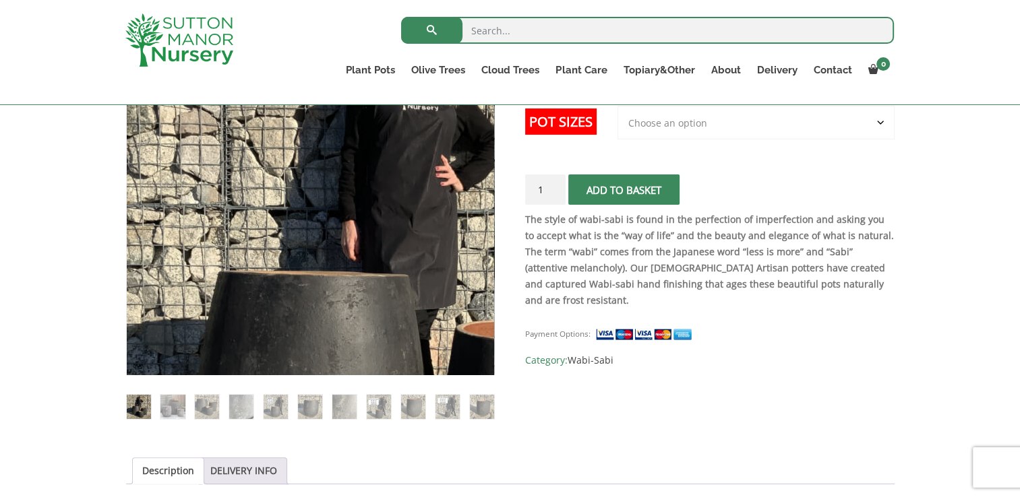
scroll to position [315, 0]
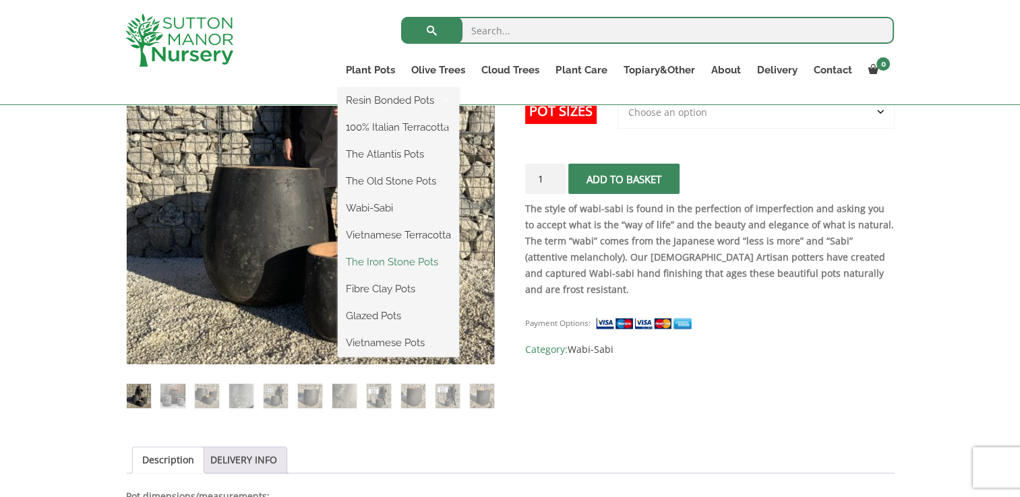
click at [408, 268] on link "The Iron Stone Pots" at bounding box center [398, 262] width 121 height 20
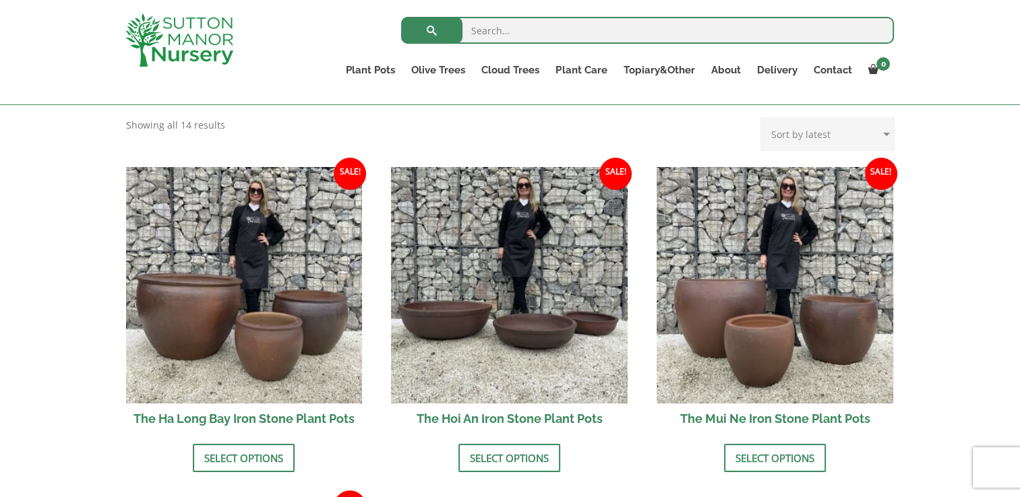
scroll to position [420, 0]
click at [408, 268] on img at bounding box center [509, 284] width 237 height 237
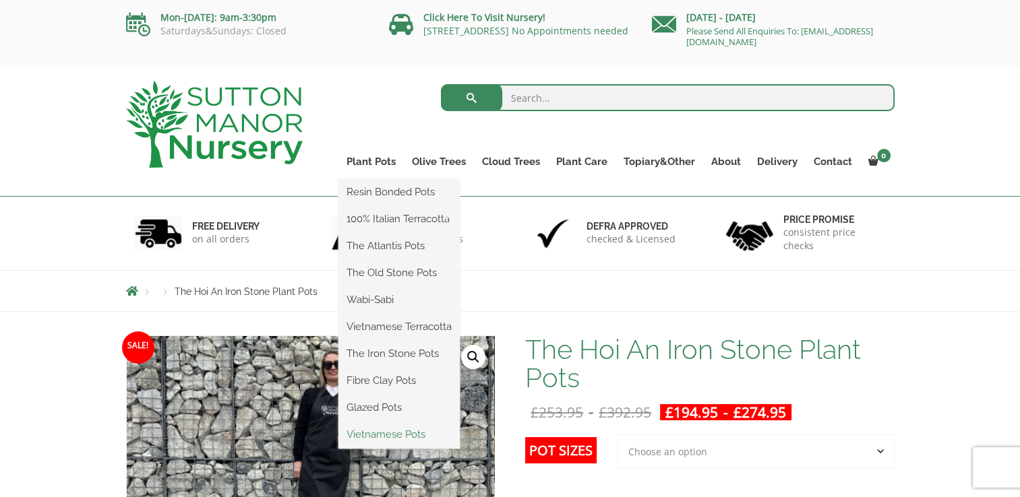
click at [390, 439] on link "Vietnamese Pots" at bounding box center [398, 435] width 121 height 20
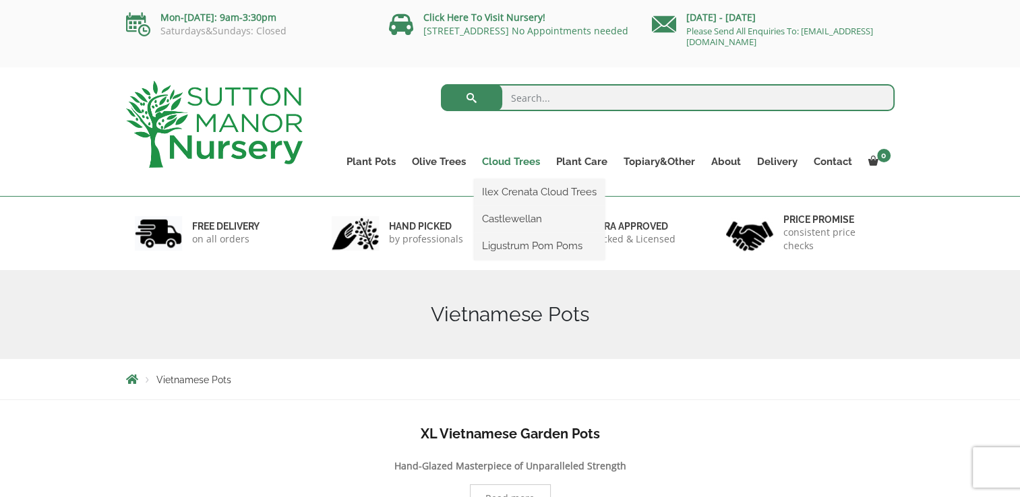
click at [520, 155] on link "Cloud Trees" at bounding box center [511, 161] width 74 height 19
click at [508, 187] on link "Ilex Crenata Cloud Trees" at bounding box center [539, 192] width 131 height 20
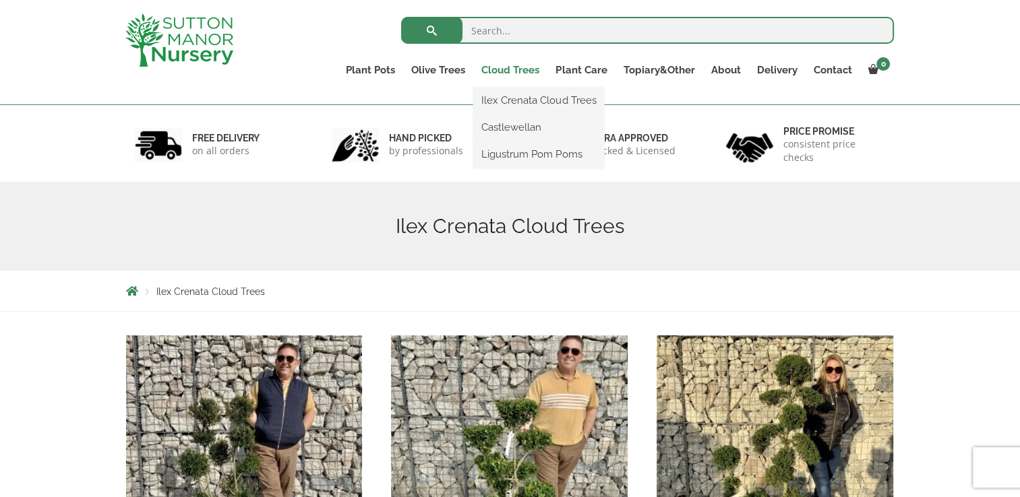
scroll to position [59, 0]
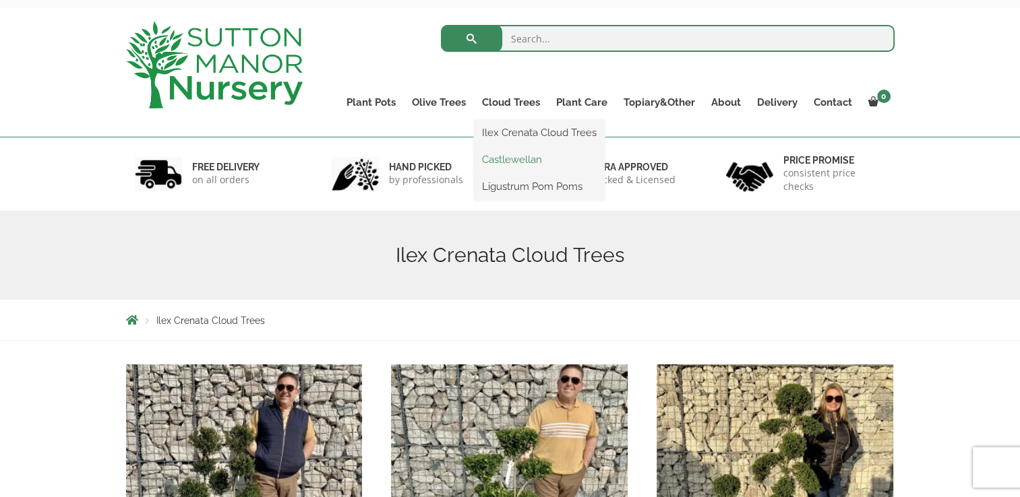
click at [522, 164] on link "Castlewellan" at bounding box center [539, 160] width 131 height 20
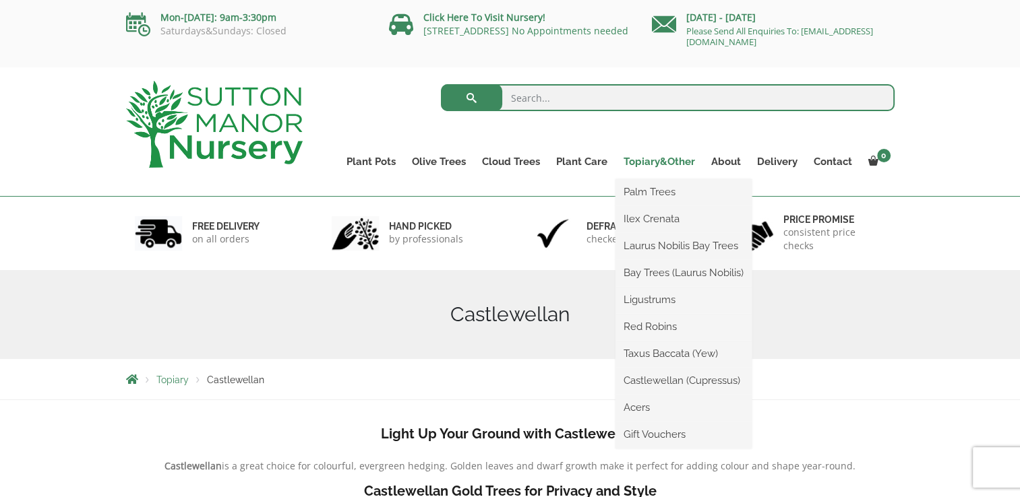
click at [656, 164] on link "Topiary&Other" at bounding box center [659, 161] width 88 height 19
click at [650, 194] on link "Palm Trees" at bounding box center [683, 192] width 136 height 20
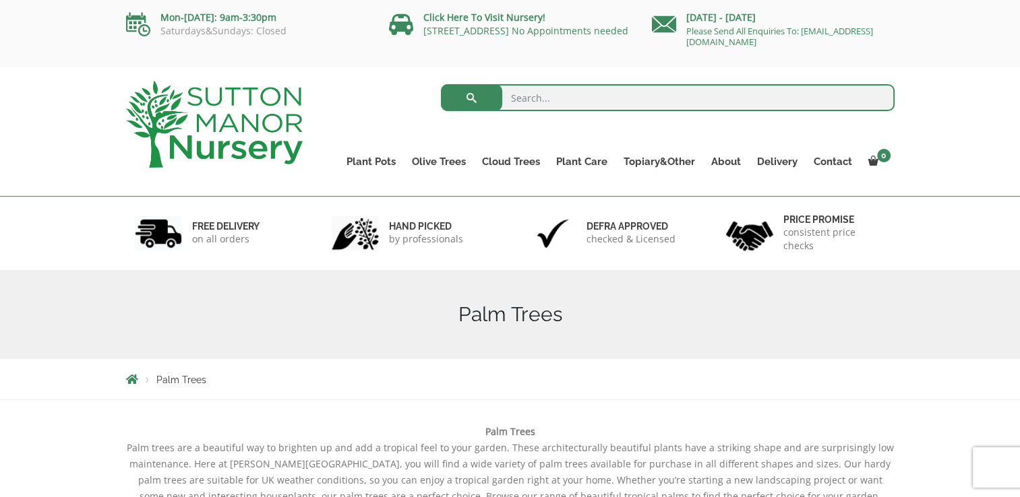
click at [604, 101] on input "search" at bounding box center [668, 97] width 454 height 27
type input "trees"
click at [441, 84] on button "submit" at bounding box center [471, 97] width 61 height 27
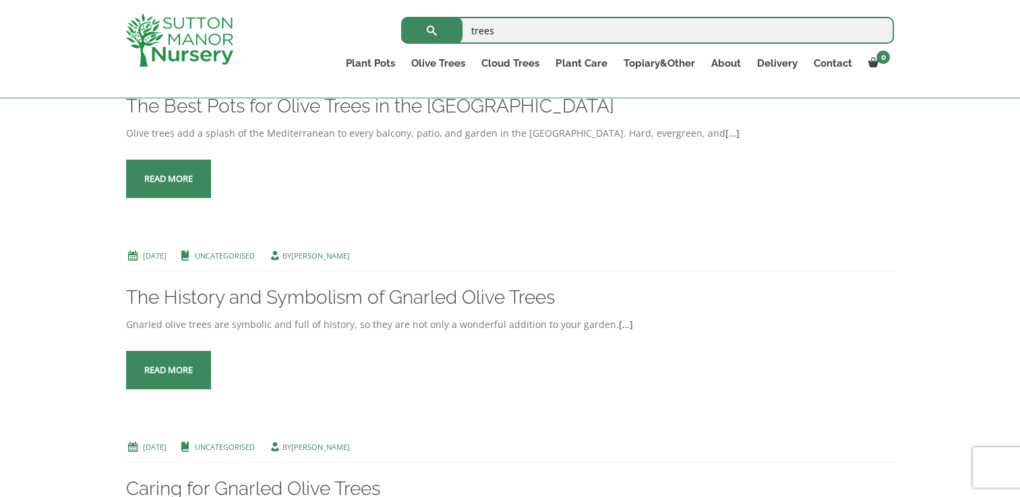
scroll to position [528, 0]
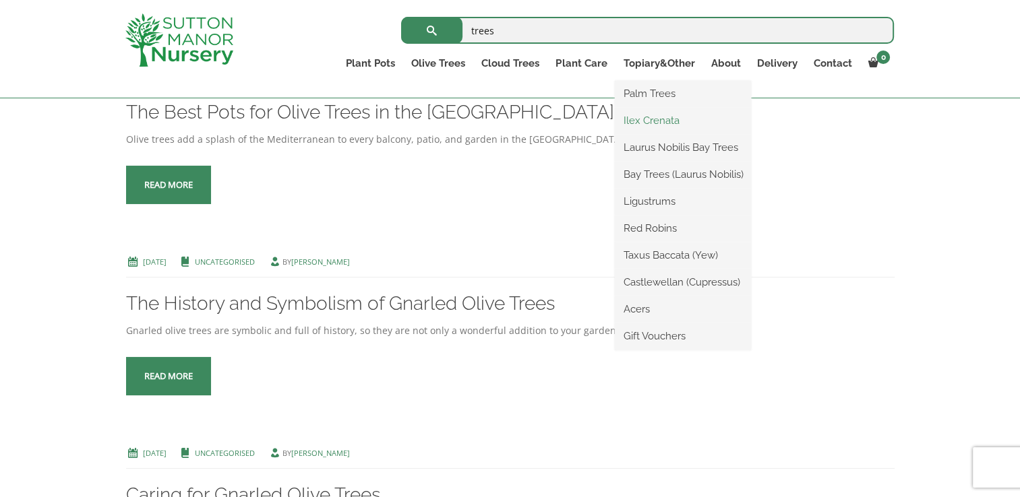
click at [655, 123] on link "Ilex Crenata" at bounding box center [683, 121] width 136 height 20
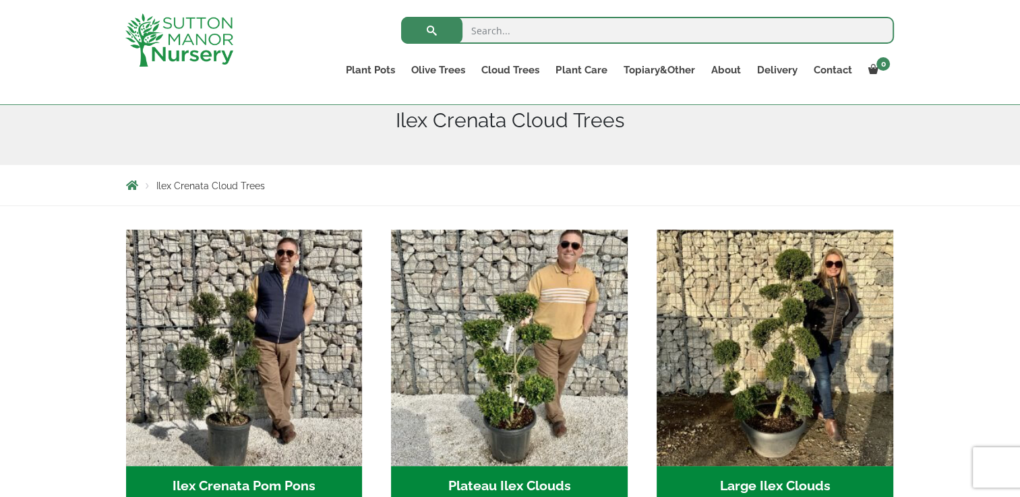
scroll to position [178, 0]
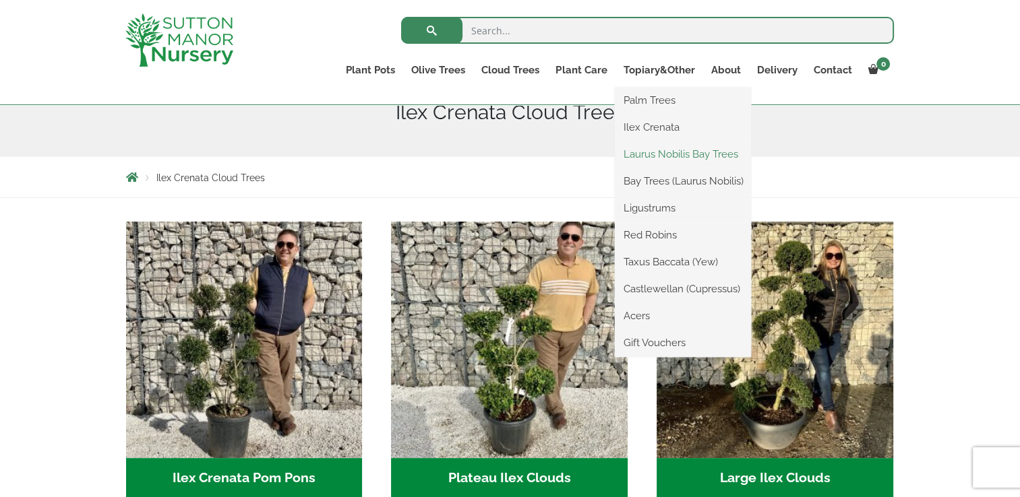
click at [648, 154] on link "Laurus Nobilis Bay Trees" at bounding box center [683, 154] width 136 height 20
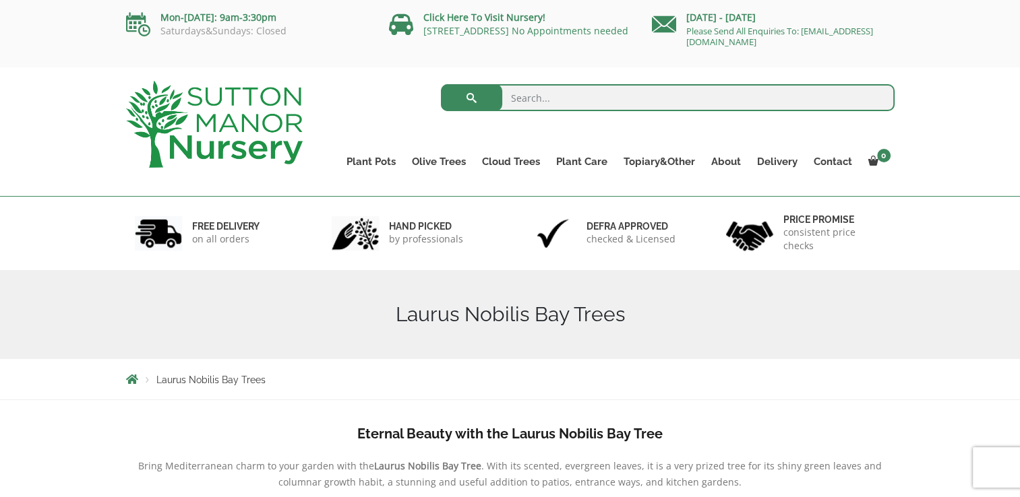
scroll to position [193, 0]
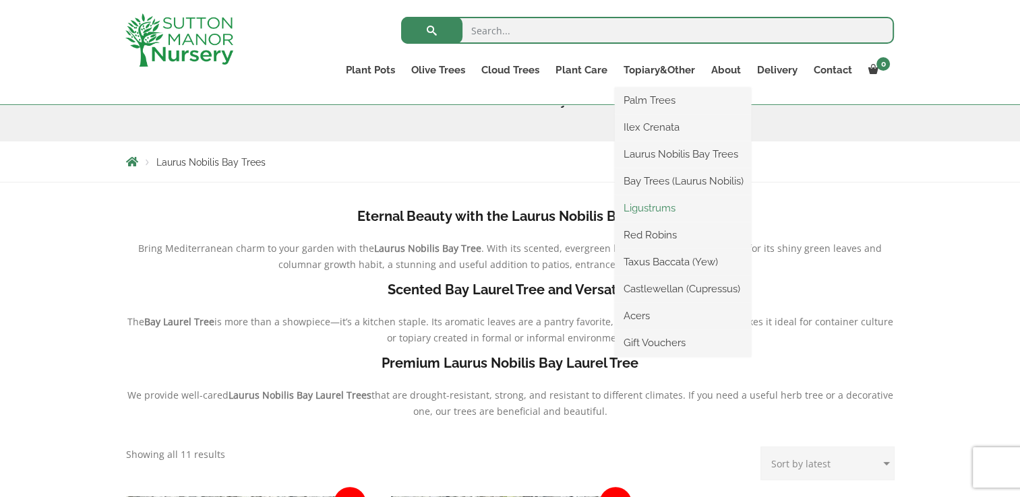
click at [658, 208] on link "Ligustrums" at bounding box center [683, 208] width 136 height 20
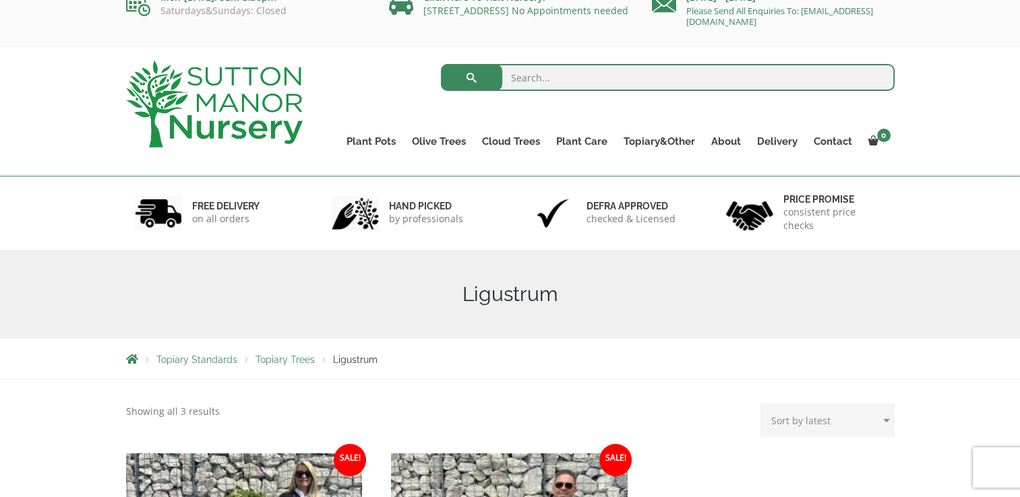
scroll to position [21, 0]
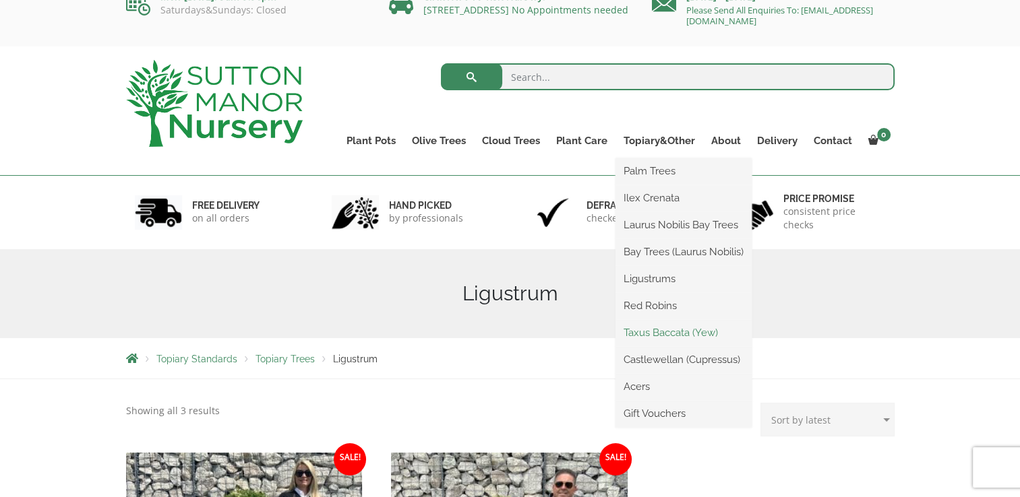
click at [661, 330] on link "Taxus Baccata (Yew)" at bounding box center [683, 333] width 136 height 20
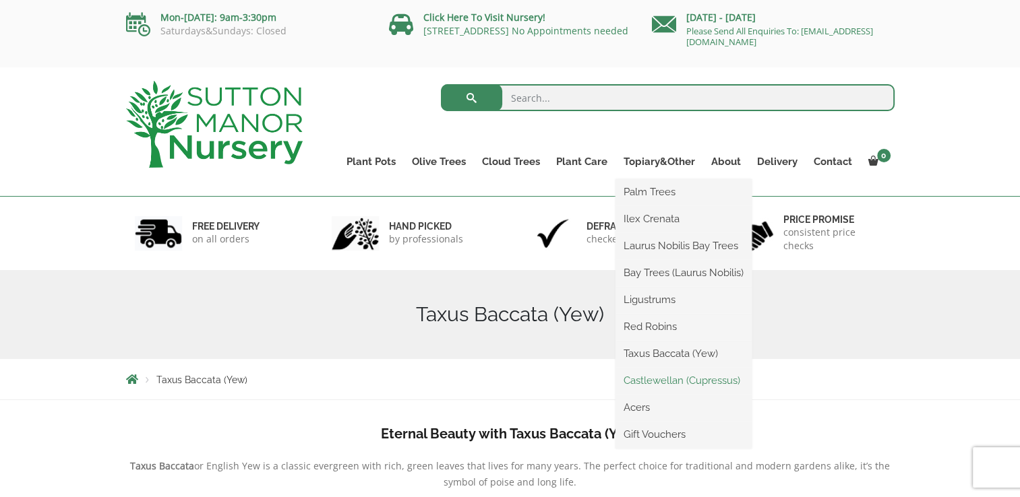
click at [677, 385] on link "Castlewellan (Cupressus)" at bounding box center [683, 381] width 136 height 20
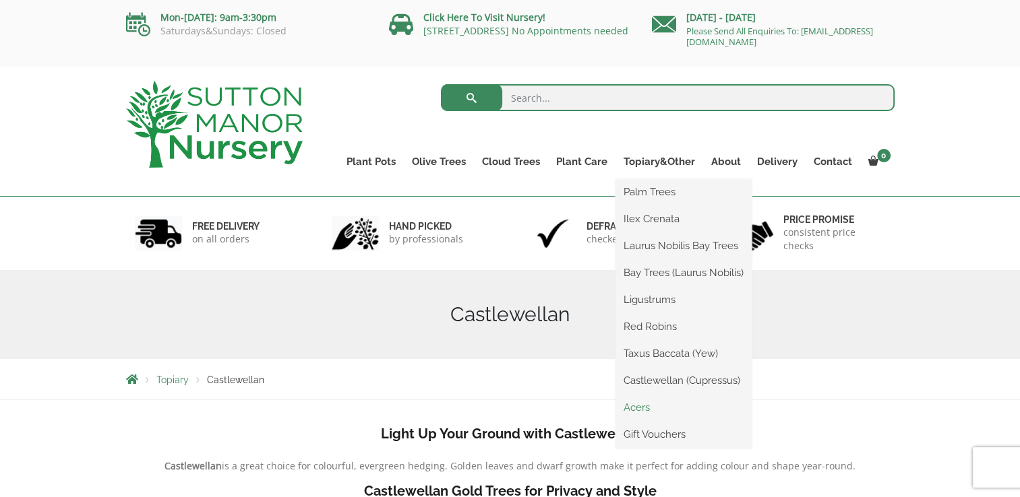
click at [651, 412] on link "Acers" at bounding box center [683, 408] width 136 height 20
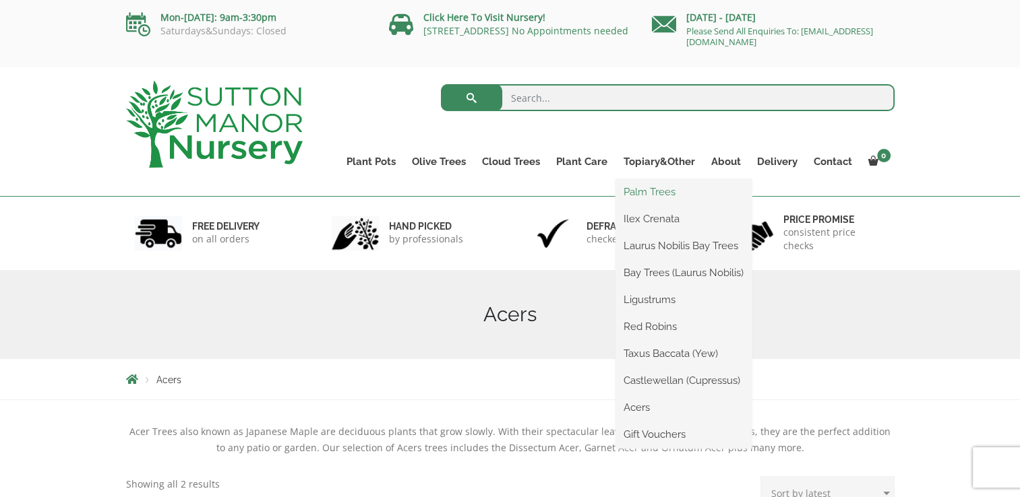
click at [650, 187] on link "Palm Trees" at bounding box center [683, 192] width 136 height 20
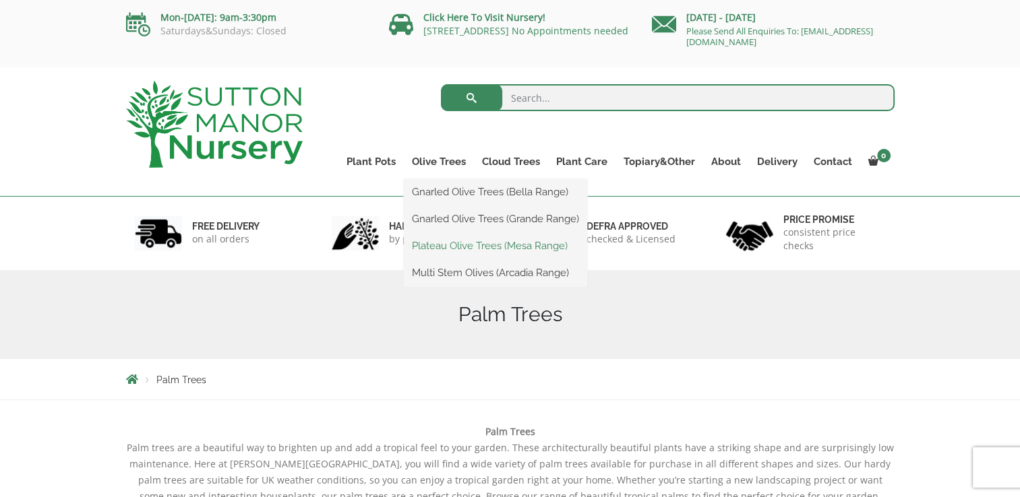
click at [454, 248] on link "Plateau Olive Trees (Mesa Range)" at bounding box center [495, 246] width 183 height 20
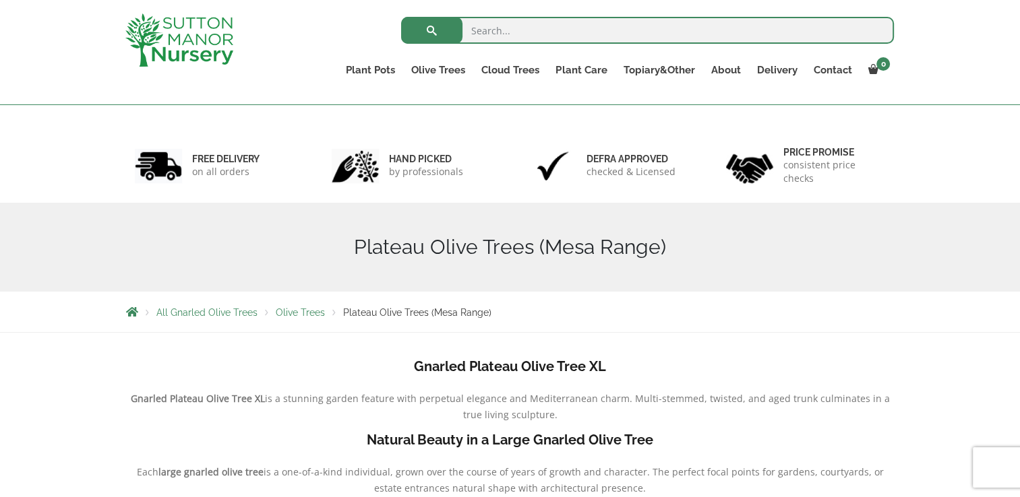
scroll to position [11, 0]
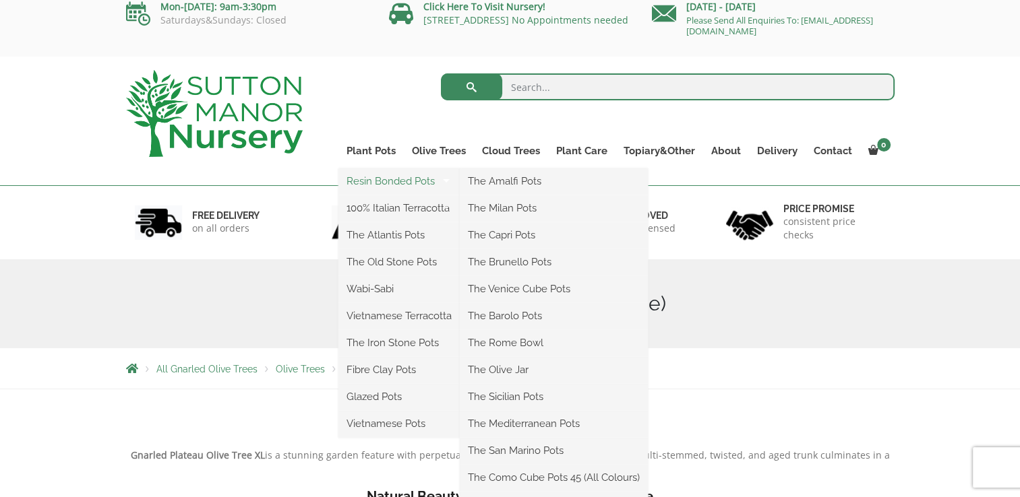
click at [383, 182] on link "Resin Bonded Pots" at bounding box center [398, 181] width 121 height 20
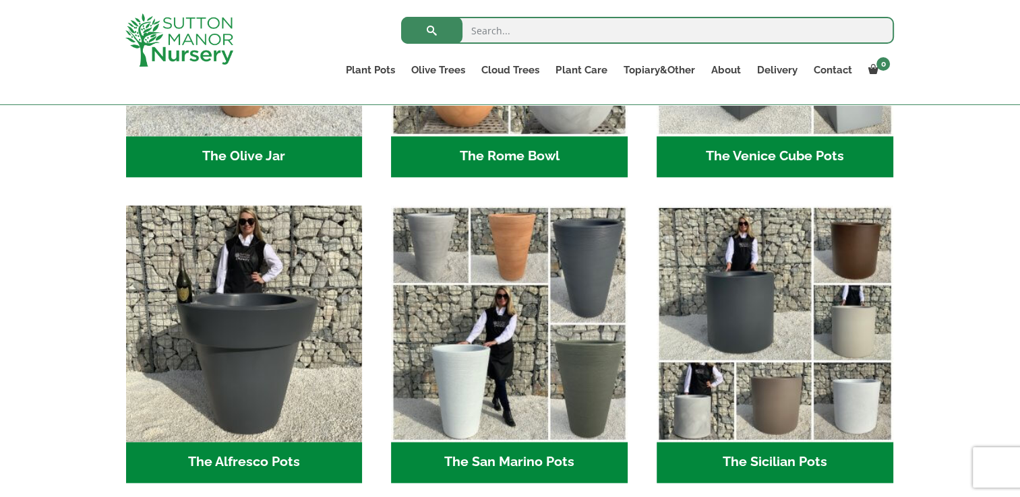
scroll to position [1499, 0]
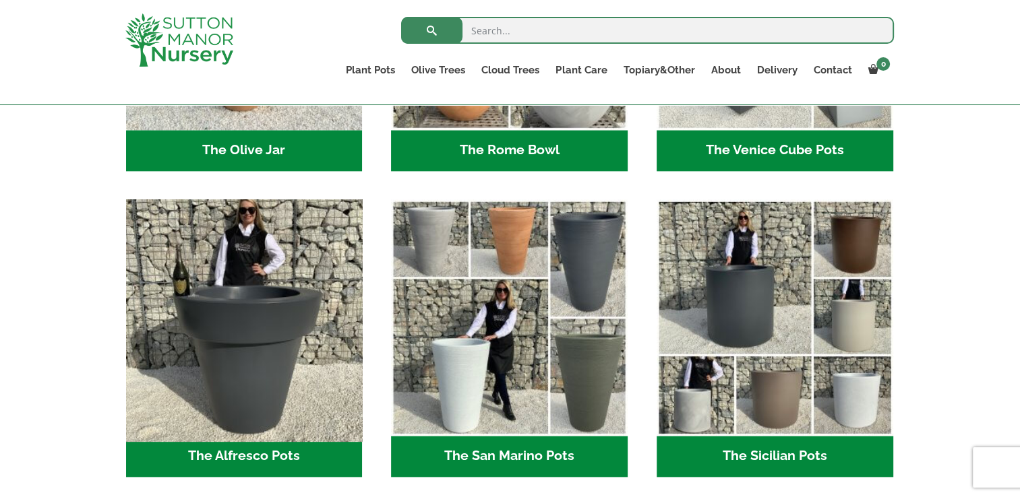
click at [232, 292] on img "Visit product category The Alfresco Pots" at bounding box center [244, 317] width 248 height 248
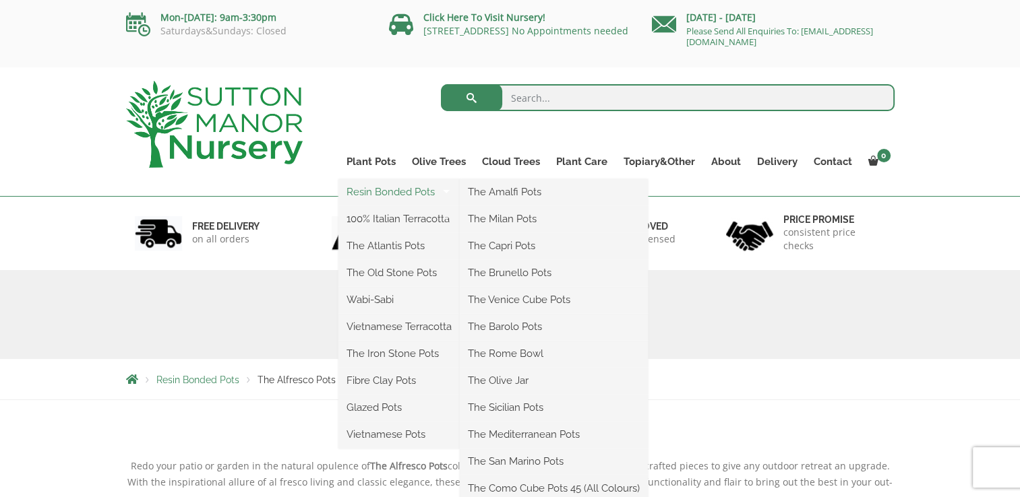
click at [396, 193] on link "Resin Bonded Pots" at bounding box center [398, 192] width 121 height 20
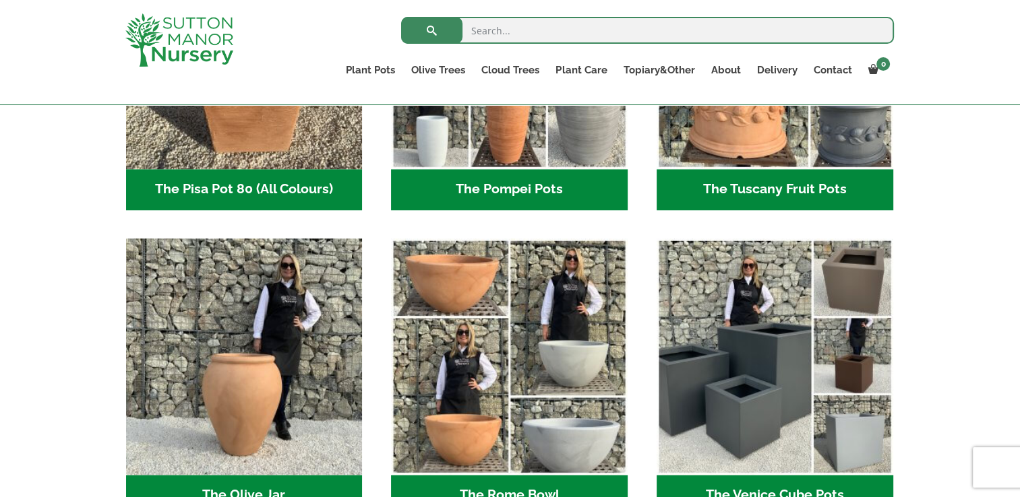
scroll to position [1154, 0]
